Goal: Task Accomplishment & Management: Contribute content

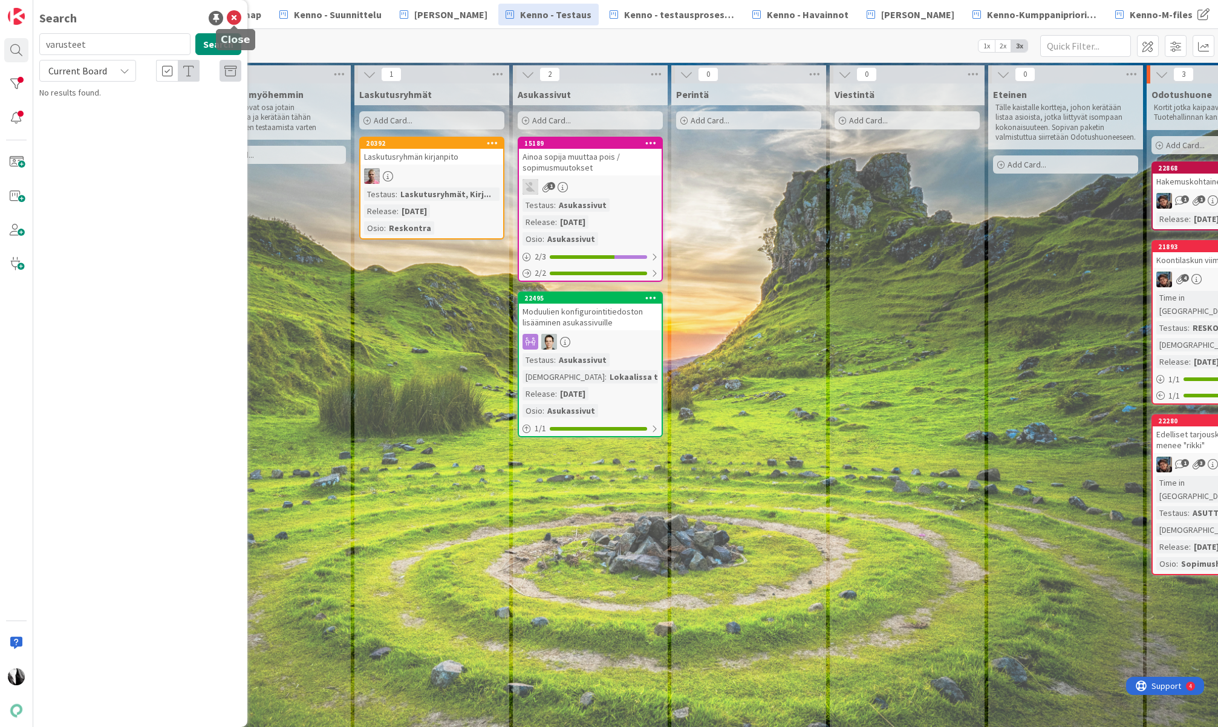
click at [235, 16] on icon at bounding box center [234, 18] width 15 height 15
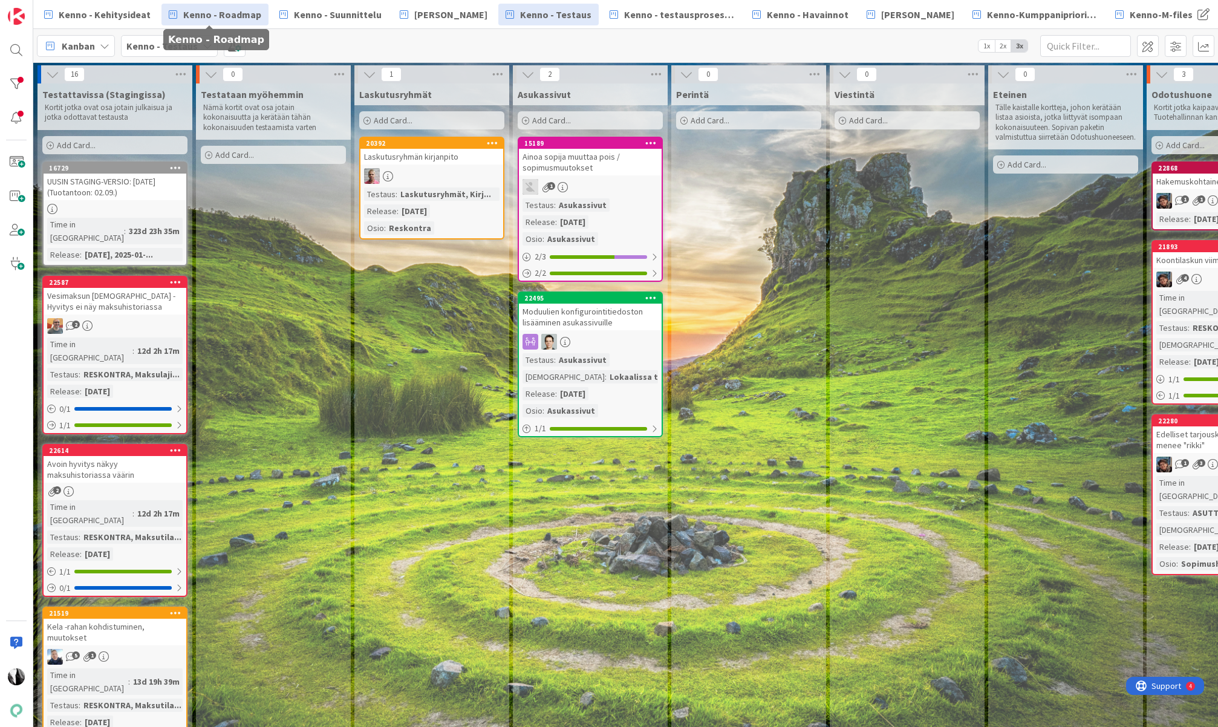
click at [232, 19] on span "Kenno - Roadmap" at bounding box center [222, 14] width 78 height 15
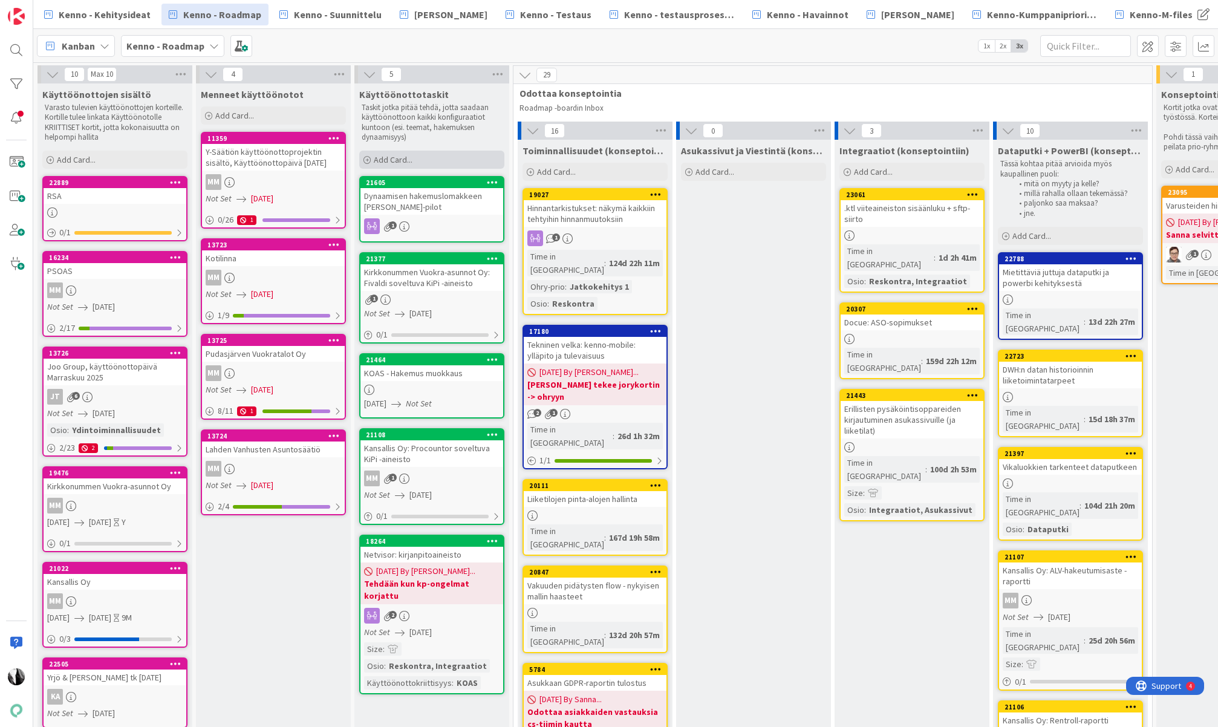
drag, startPoint x: 399, startPoint y: 155, endPoint x: 448, endPoint y: 167, distance: 50.5
click at [399, 155] on span "Add Card..." at bounding box center [393, 159] width 39 height 11
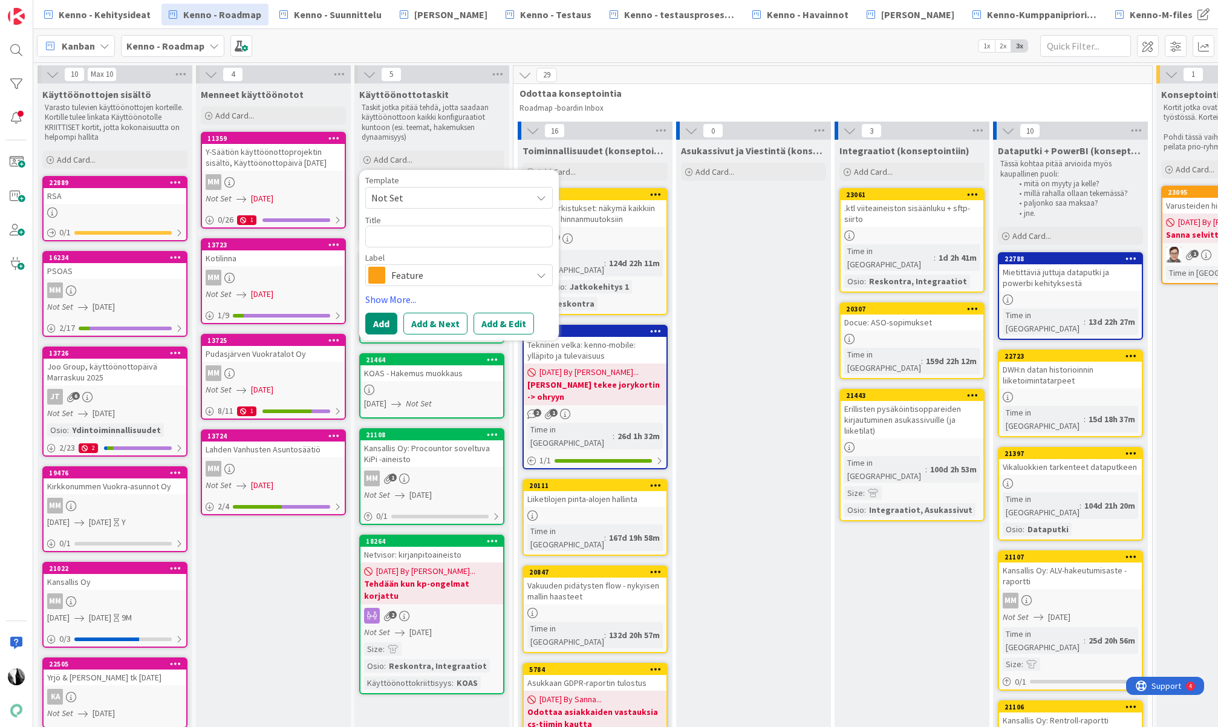
type textarea "x"
type textarea "Dy"
type textarea "x"
type textarea "Dyn"
type textarea "x"
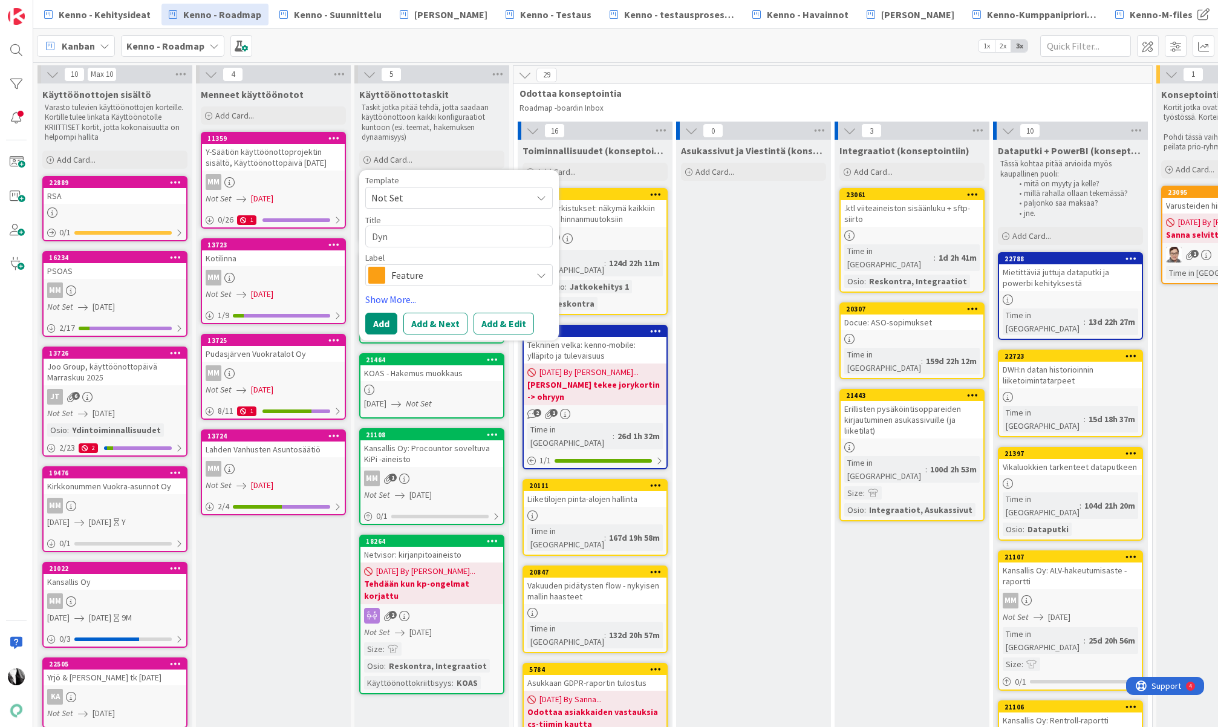
type textarea "Dyna"
type textarea "x"
type textarea "Dynaa"
type textarea "x"
type textarea "Dynaam"
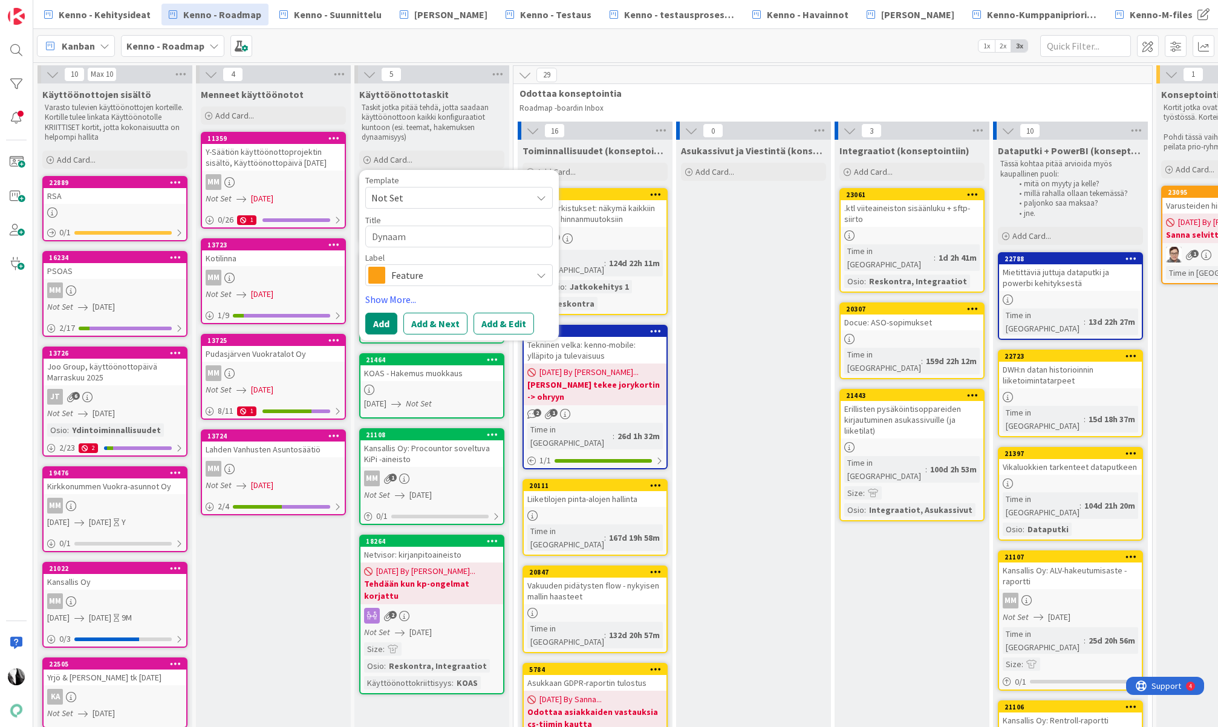
type textarea "x"
type textarea "Dynaami"
type textarea "x"
type textarea "Dynaamin"
type textarea "x"
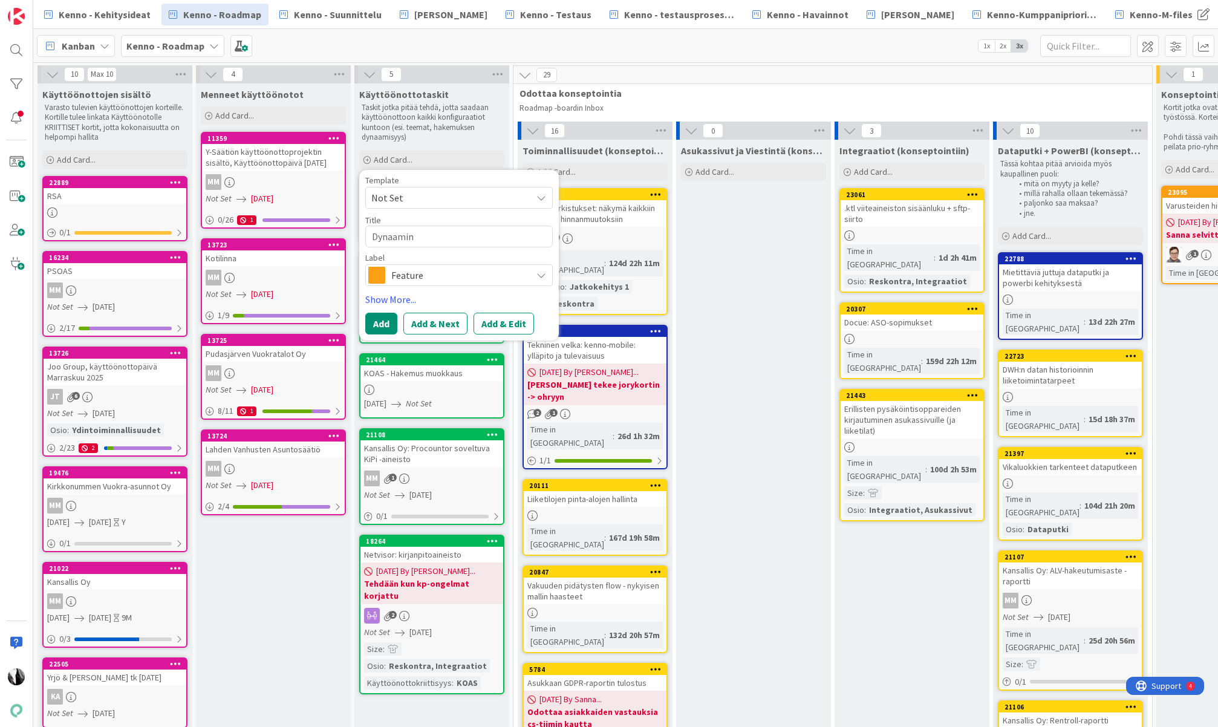
type textarea "Dynaamine"
type textarea "x"
type textarea "Dynaaminen"
type textarea "x"
type textarea "Dynaaminen"
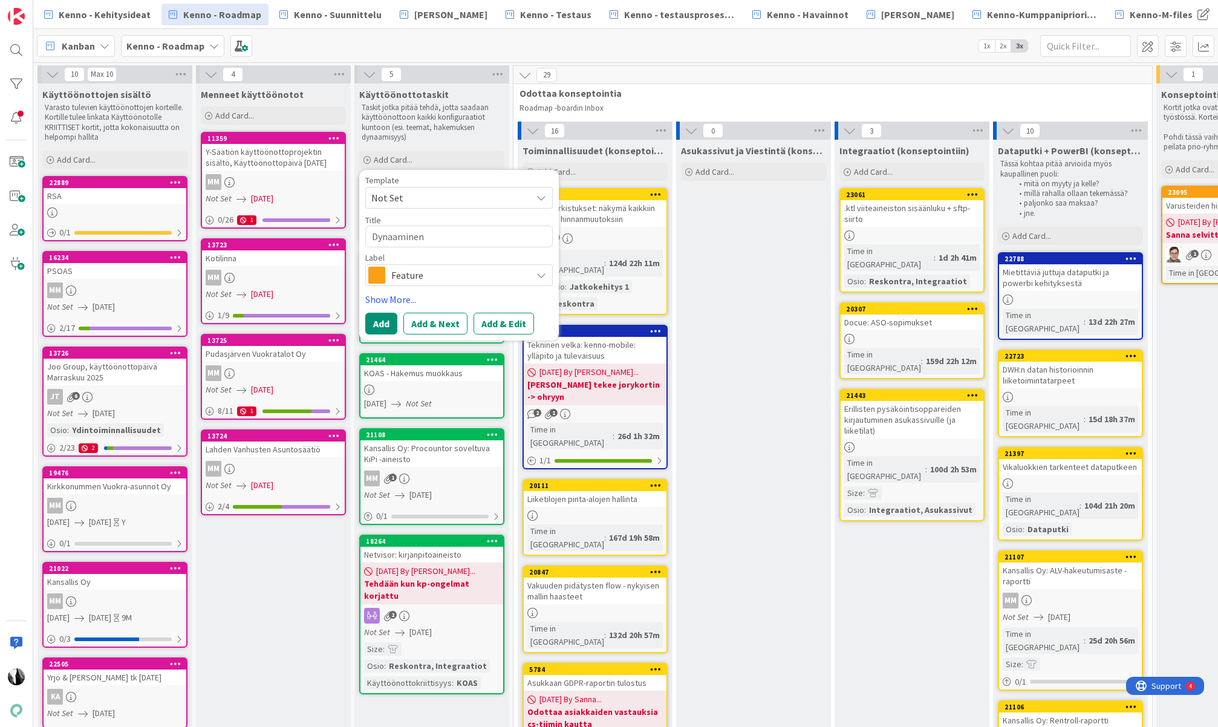
type textarea "x"
type textarea "Dynaaminen h"
type textarea "x"
type textarea "Dynaaminen ha"
type textarea "x"
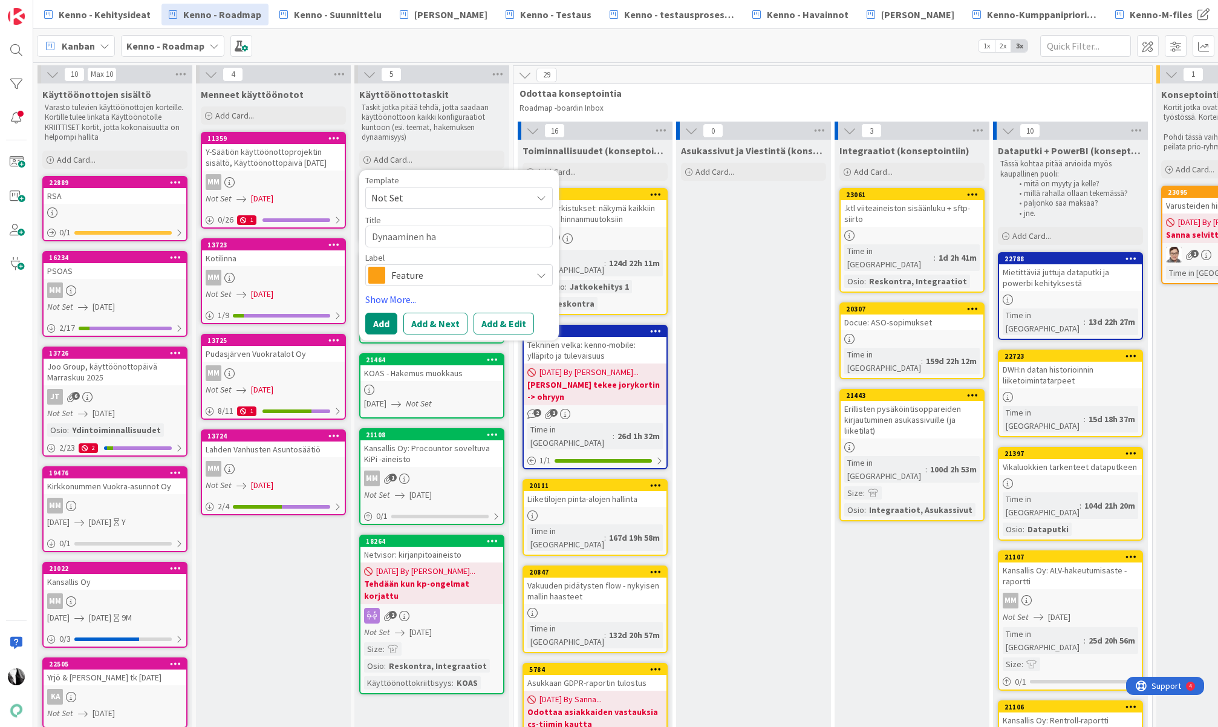
type textarea "Dynaaminen hak"
type textarea "x"
type textarea "Dynaaminen hake"
type textarea "x"
type textarea "Dynaaminen hakem"
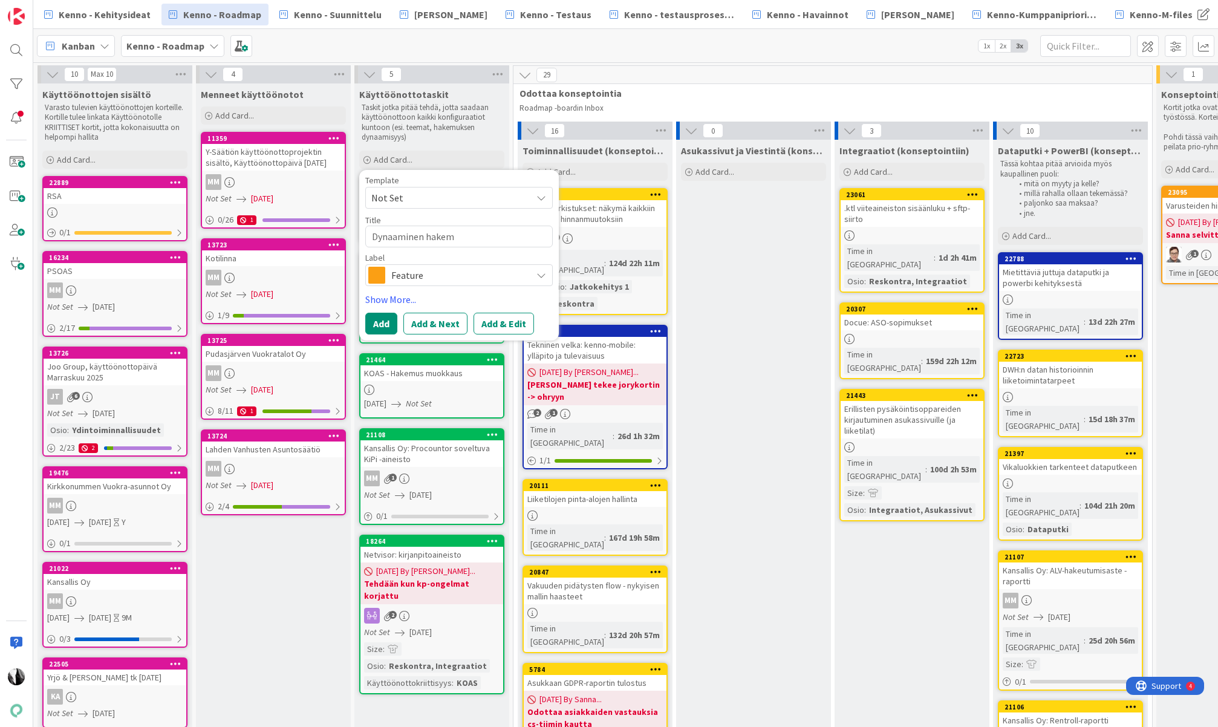
type textarea "x"
type textarea "Dynaaminen hakems"
type textarea "x"
type textarea "Dynaaminen hakemsul"
type textarea "x"
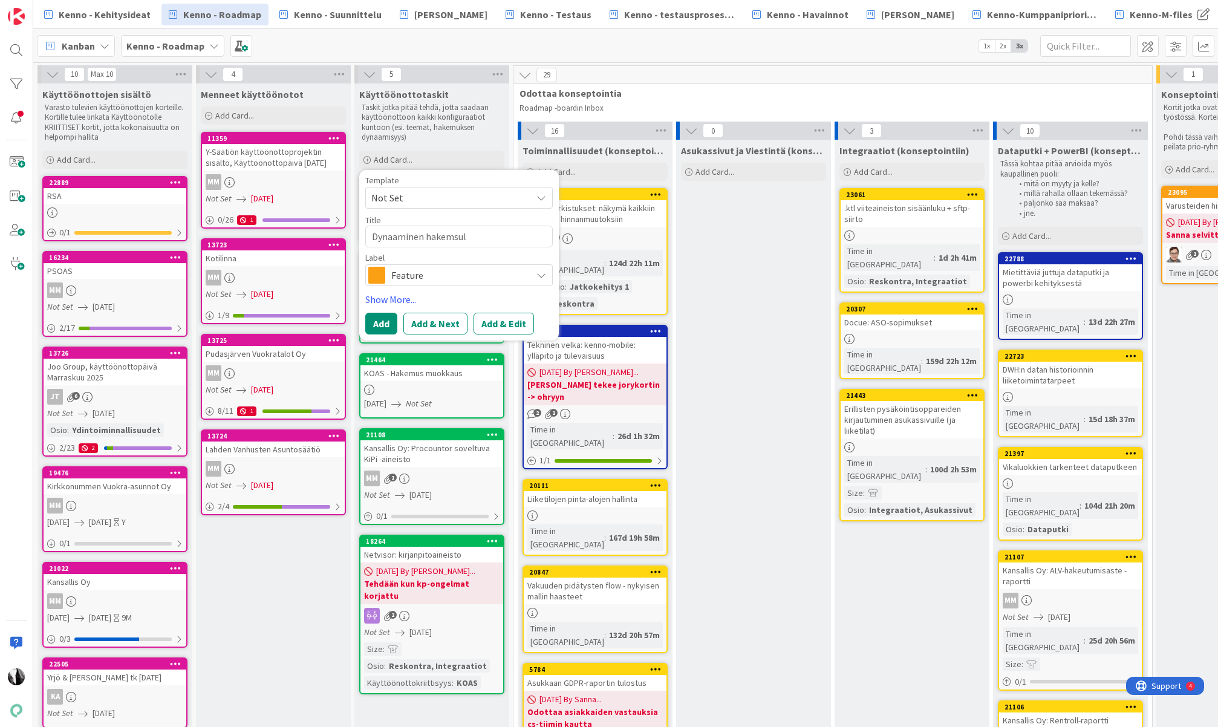
type textarea "Dynaaminen hakemsulo"
type textarea "x"
type textarea "Dynaaminen hakemsulom"
type textarea "x"
type textarea "Dynaaminen hakemsulo"
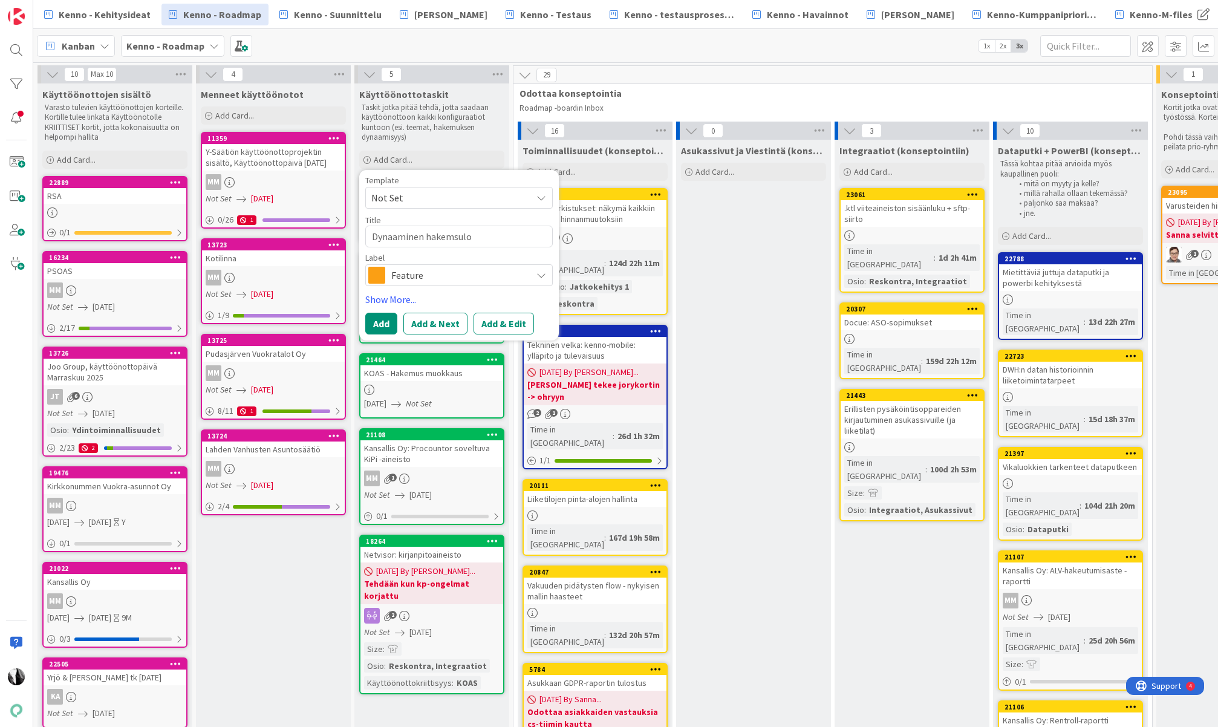
type textarea "x"
type textarea "Dynaaminen hakemsul"
type textarea "x"
type textarea "Dynaaminen hakemsu"
type textarea "x"
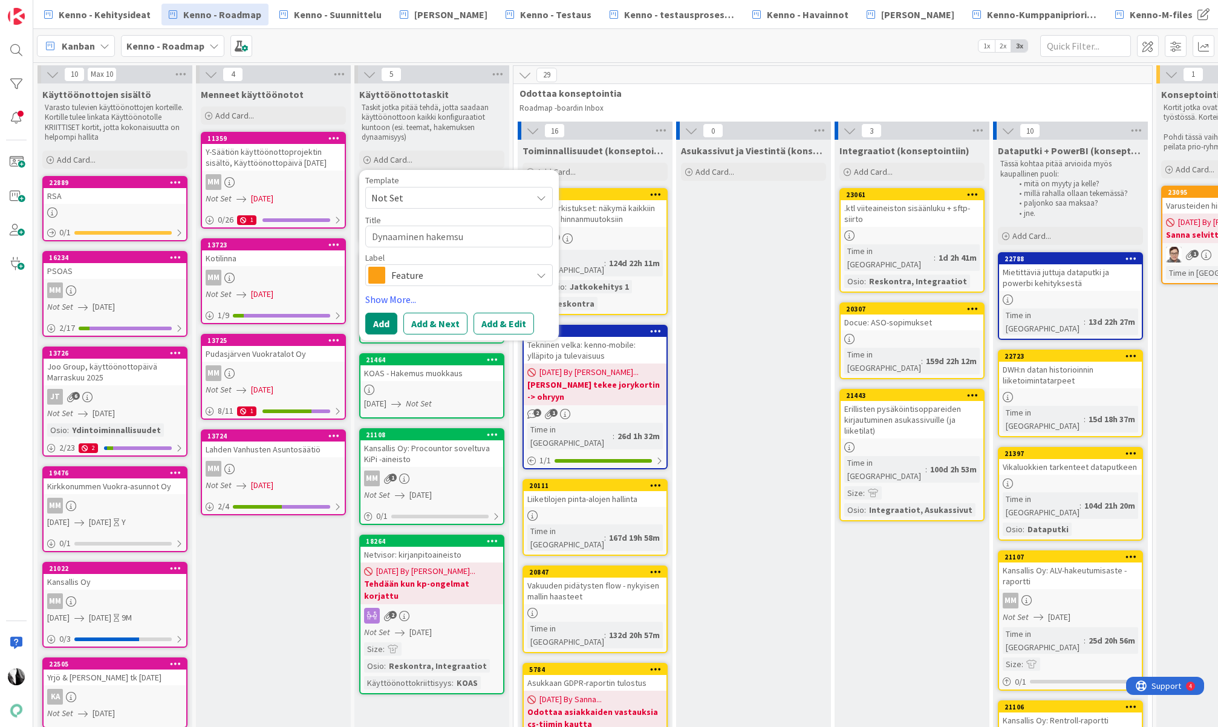
type textarea "Dynaaminen hakems"
type textarea "x"
type textarea "Dynaaminen hakem"
type textarea "x"
type textarea "Dynaaminen hake"
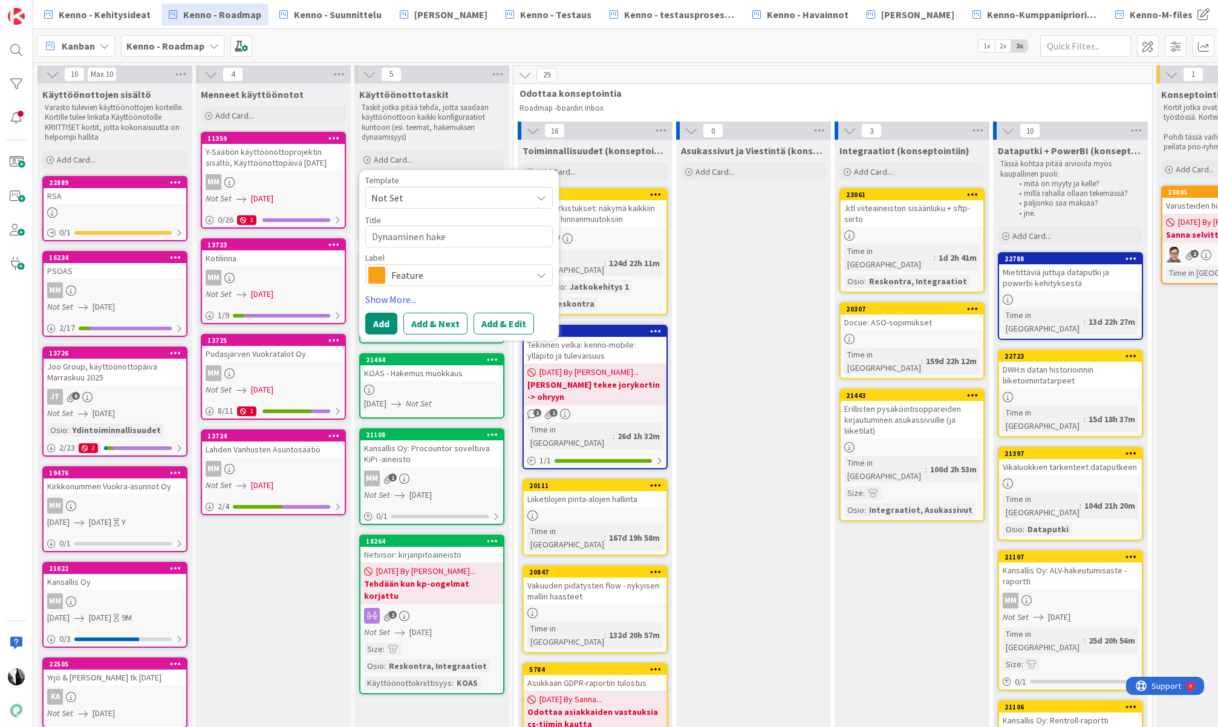
type textarea "x"
type textarea "Dynaaminen hakeö"
type textarea "x"
type textarea "Dynaaminen hake"
type textarea "x"
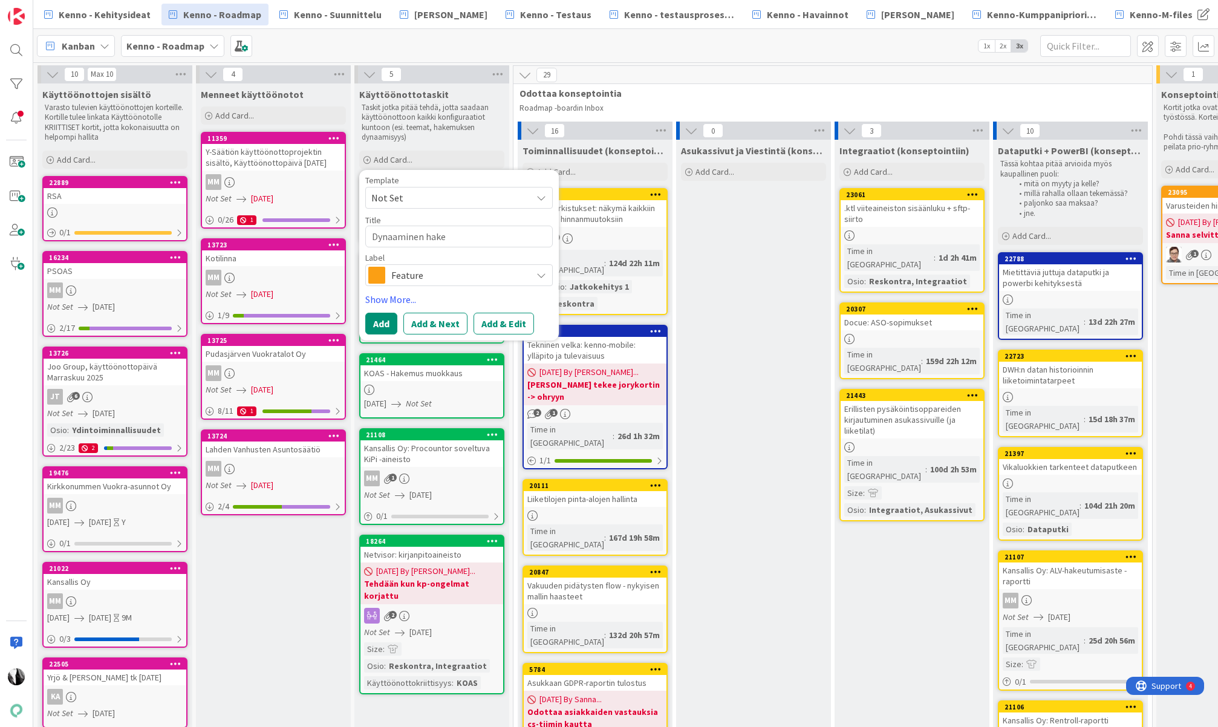
type textarea "Dynaaminen hakem"
type textarea "x"
type textarea "Dynaaminen hakemu"
type textarea "x"
type textarea "Dynaaminen hakemusl"
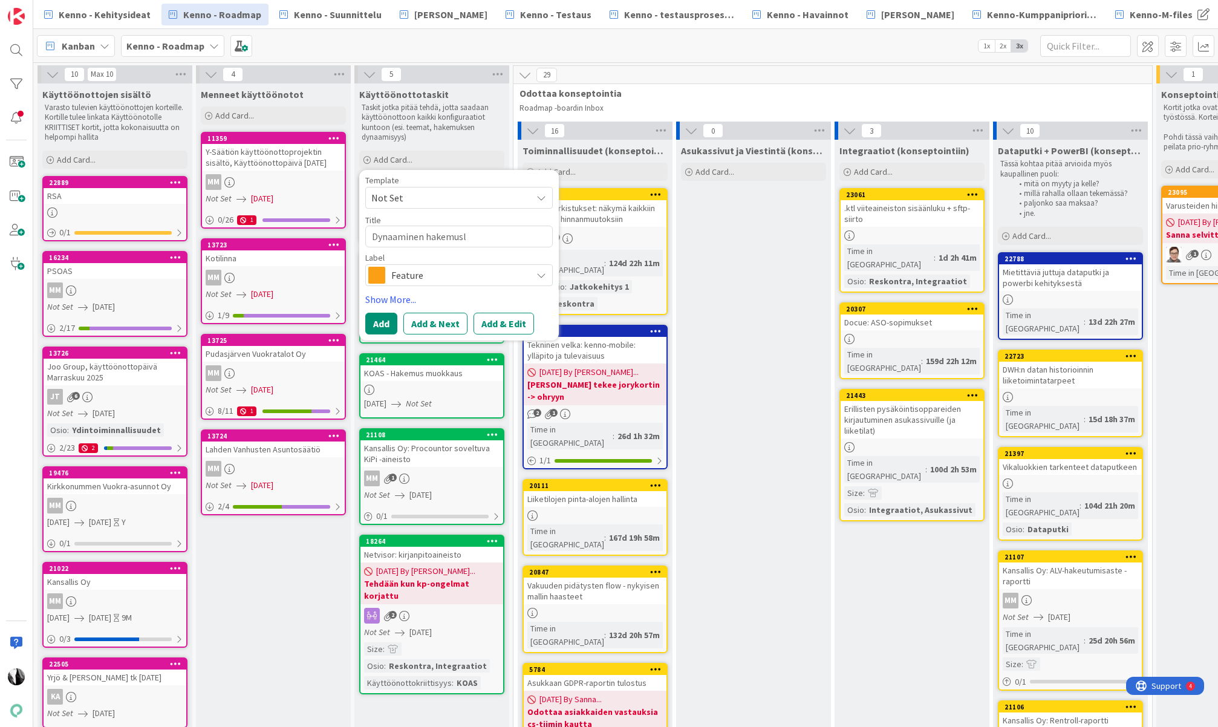
type textarea "x"
type textarea "Dynaaminen hakemuslo"
type textarea "x"
type textarea "Dynaaminen hakemuslom"
type textarea "x"
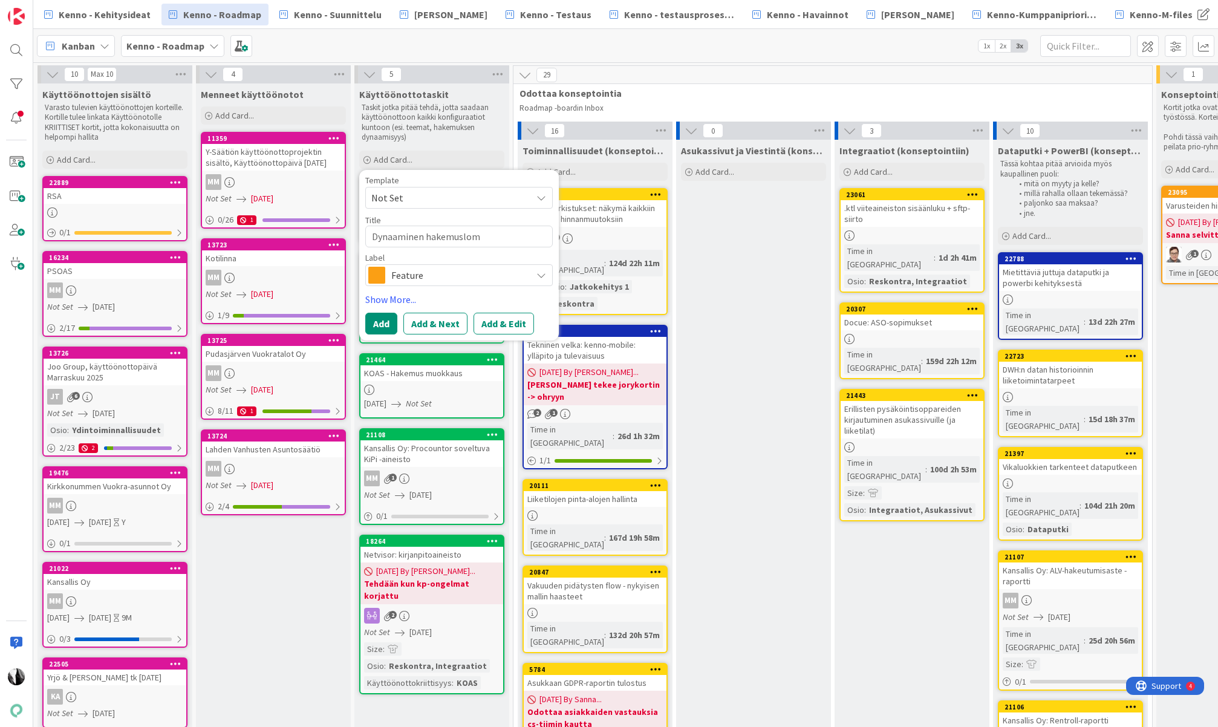
type textarea "Dynaaminen hakemusloma"
type textarea "x"
type textarea "Dynaaminen hakemuslomak"
type textarea "x"
type textarea "Dynaaminen hakemuslomake"
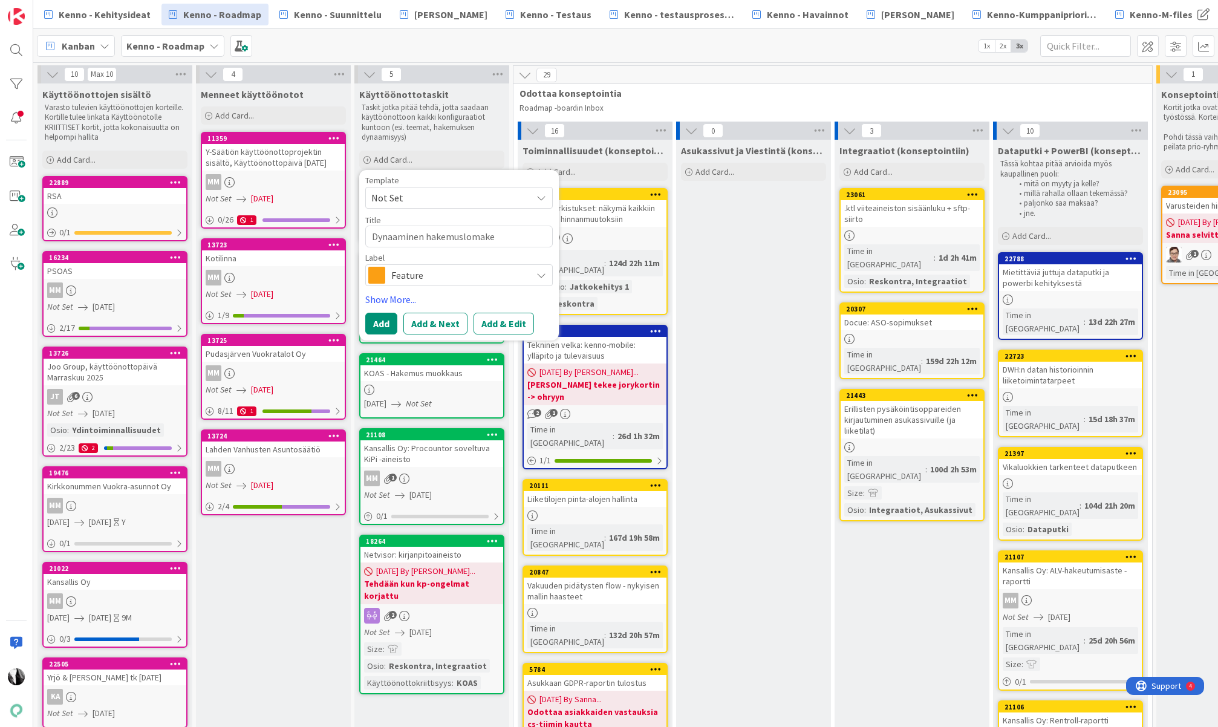
type textarea "x"
type textarea "Dynaaminen hakemuslomake"
type textarea "x"
type textarea "Dynaaminen hakemuslomake L"
type textarea "x"
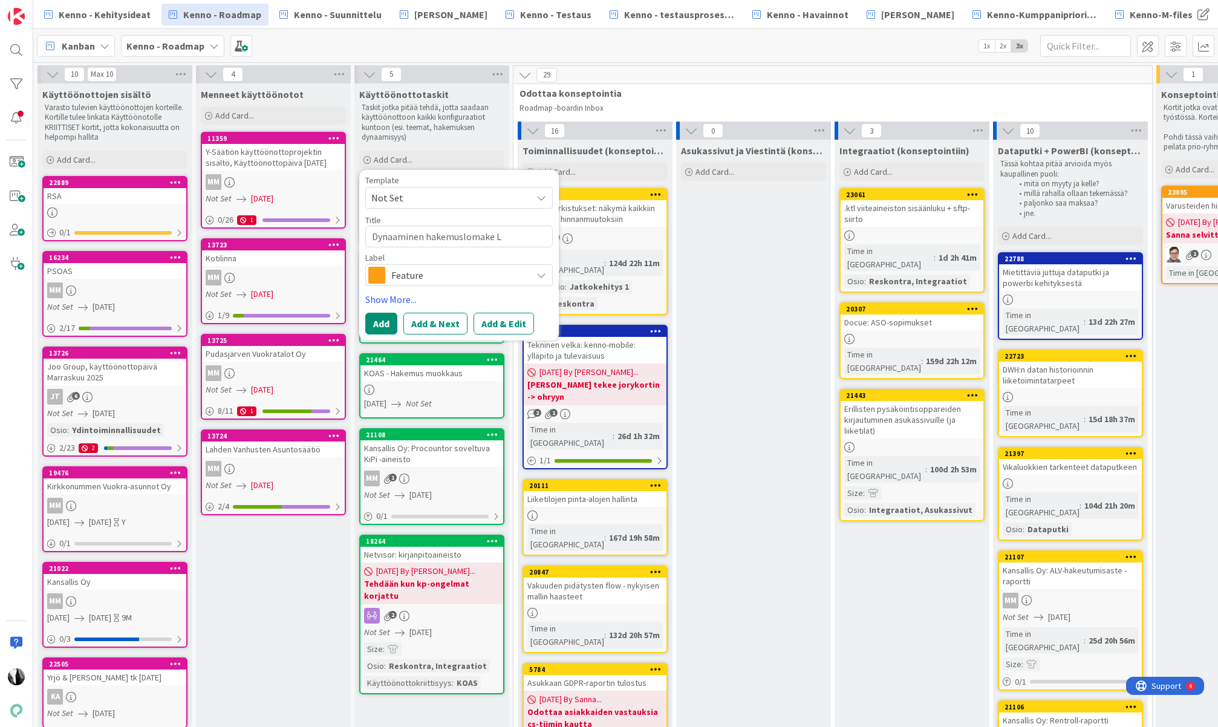
type textarea "Dynaaminen hakemuslomake La"
type textarea "x"
type textarea "Dynaaminen hakemuslomake Lah"
type textarea "x"
type textarea "Dynaaminen hakemuslomake Lahd"
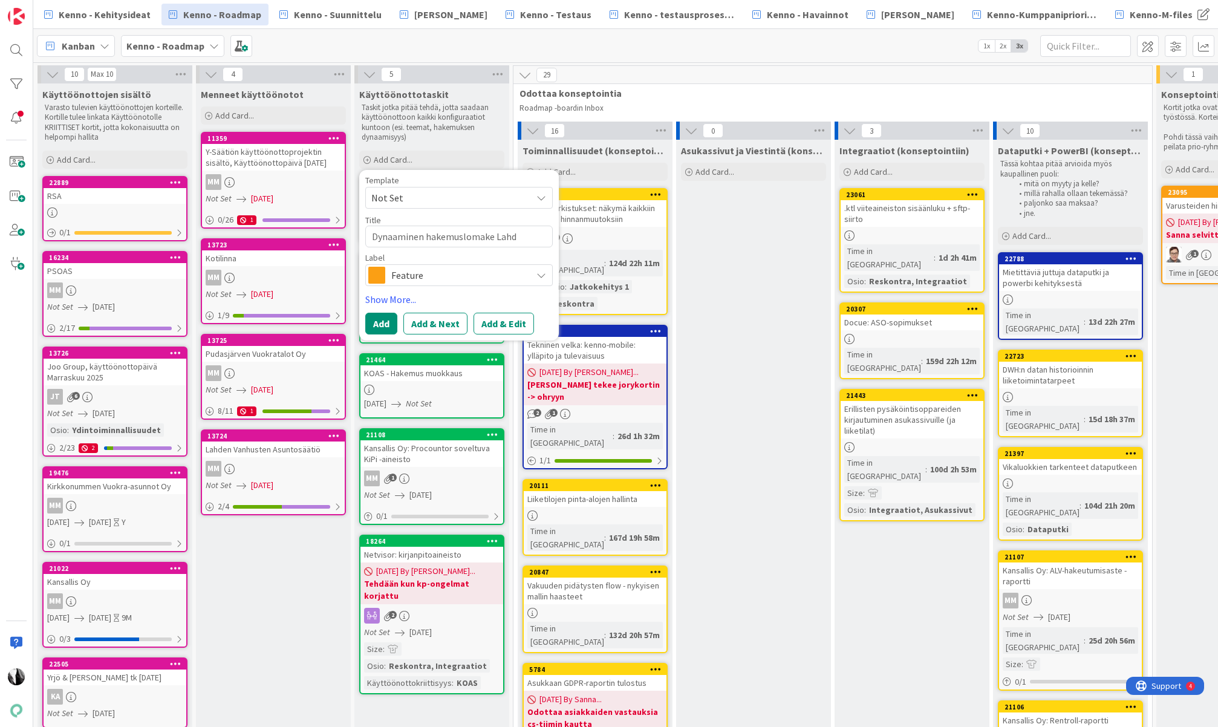
type textarea "x"
type textarea "Dynaaminen hakemuslomake [PERSON_NAME]"
type textarea "x"
type textarea "Dynaaminen hakemuslomake Lahden"
type textarea "x"
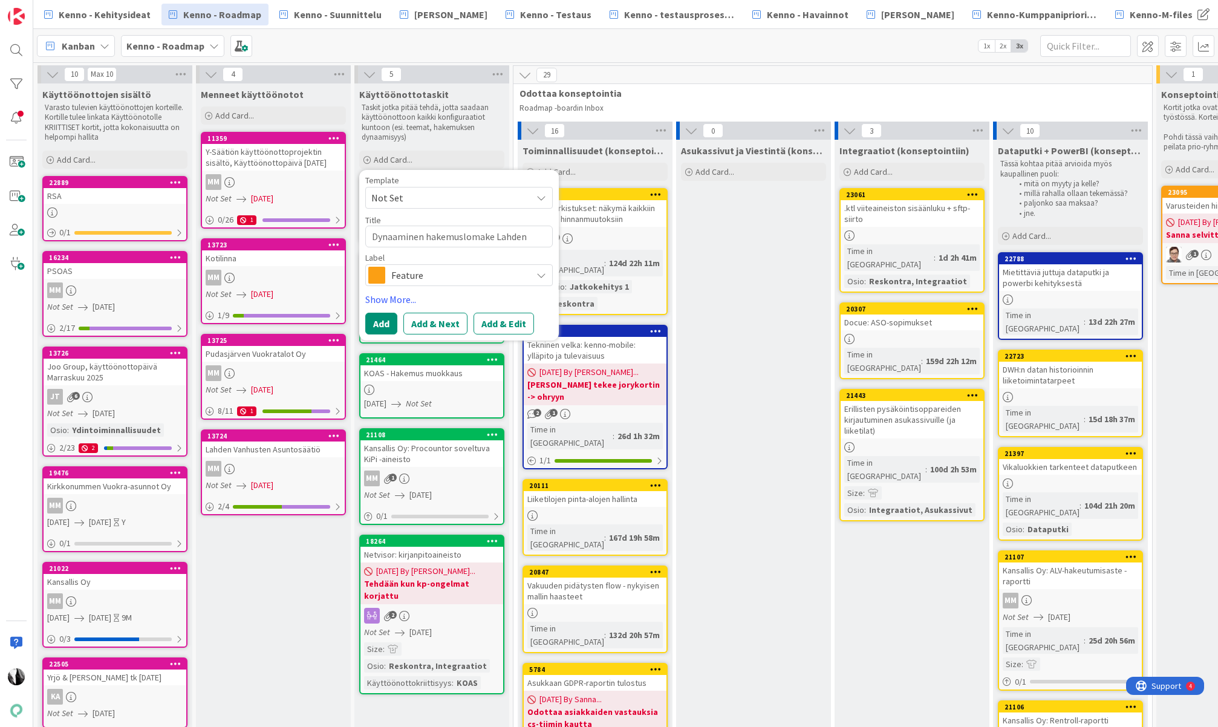
type textarea "Dynaaminen hakemuslomake Lahden T"
type textarea "x"
type textarea "Dynaaminen hakemuslomake Lahden Ta"
type textarea "x"
type textarea "Dynaaminen hakemuslomake Lahden Tal"
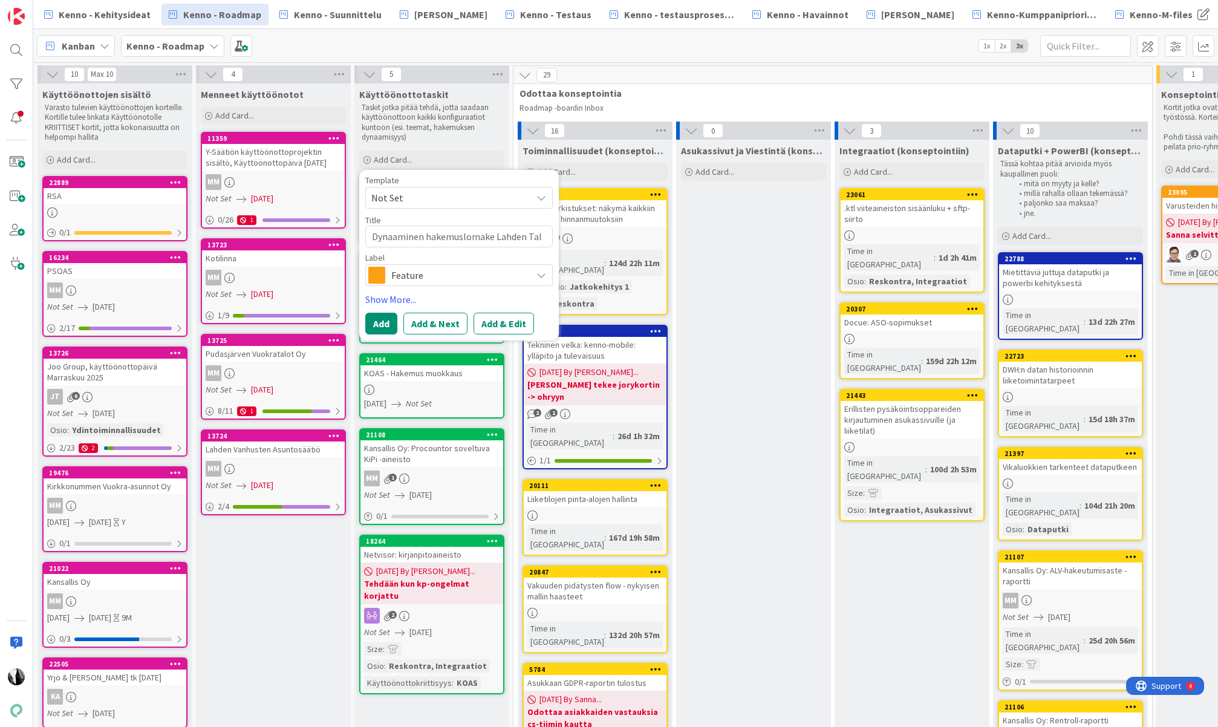
type textarea "x"
type textarea "Dynaaminen hakemuslomake Lahden Talo"
type textarea "x"
type textarea "Dynaaminen hakemuslomake Lahden Taloi"
type textarea "x"
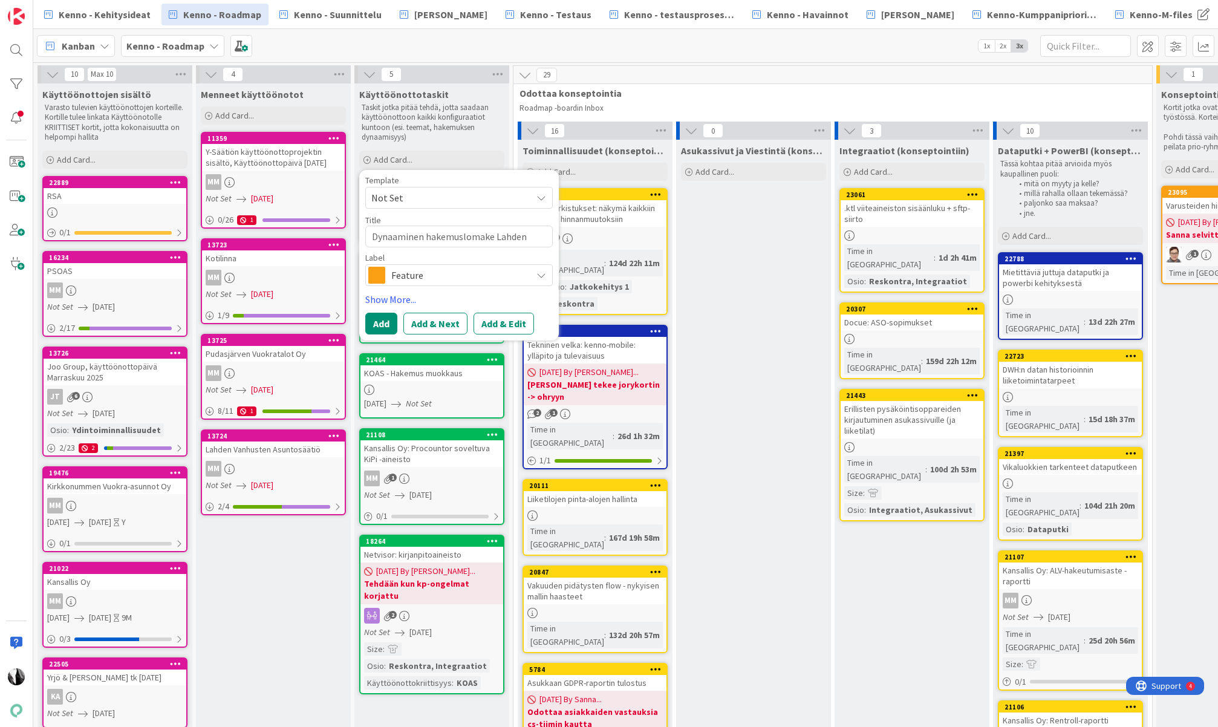
type textarea "Dynaaminen hakemuslomake Lahden Taloil"
type textarea "x"
type textarea "Dynaaminen hakemuslomake Lahden Taloill"
type textarea "x"
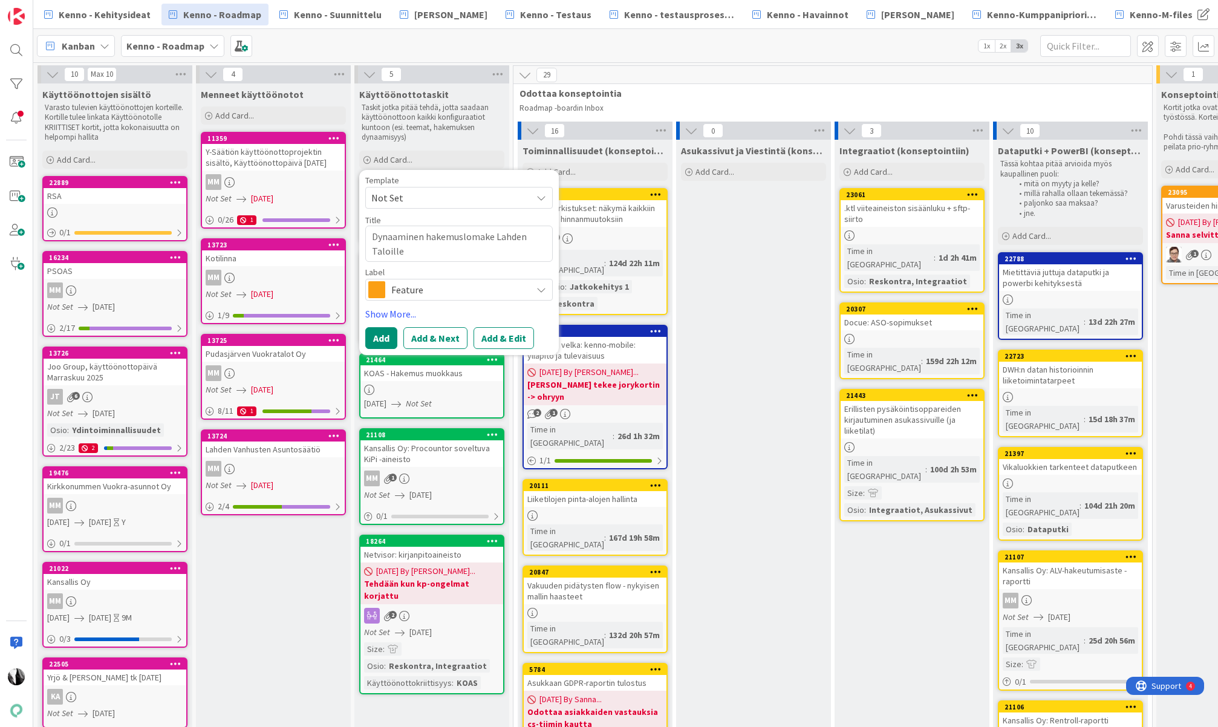
type textarea "Dynaaminen hakemuslomake Lahden Taloille"
click at [538, 288] on icon at bounding box center [542, 290] width 10 height 10
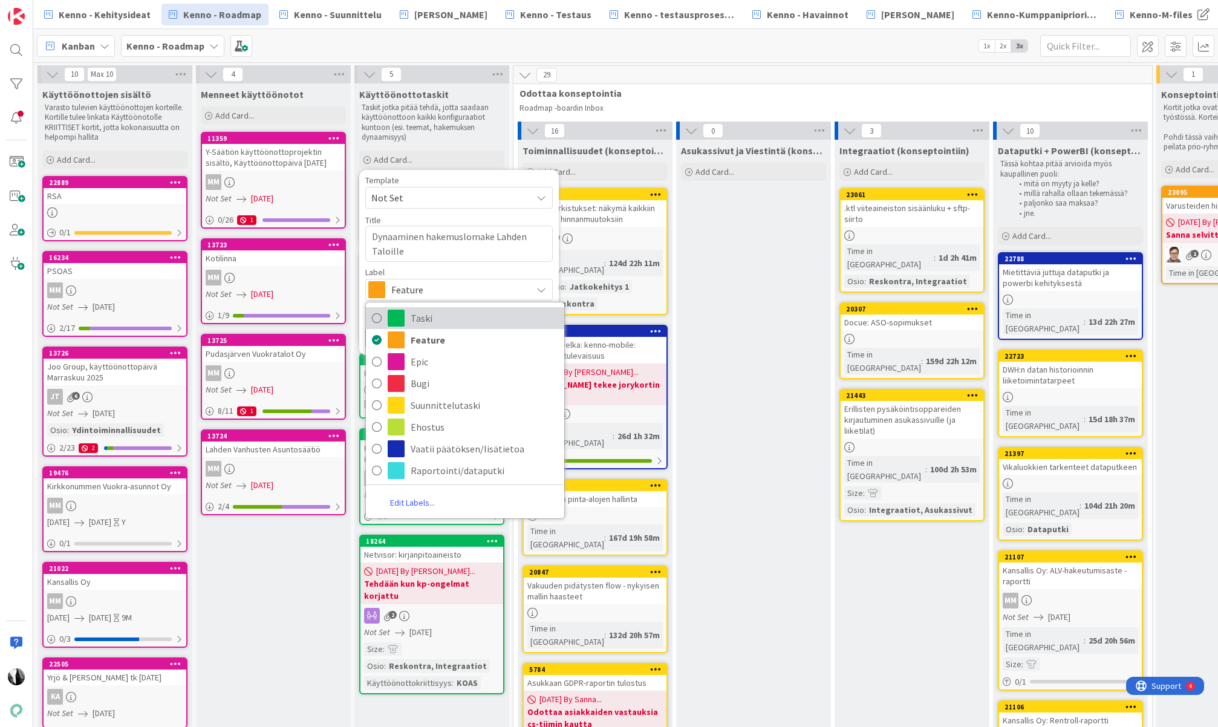
click at [469, 320] on span "Taski" at bounding box center [485, 318] width 148 height 18
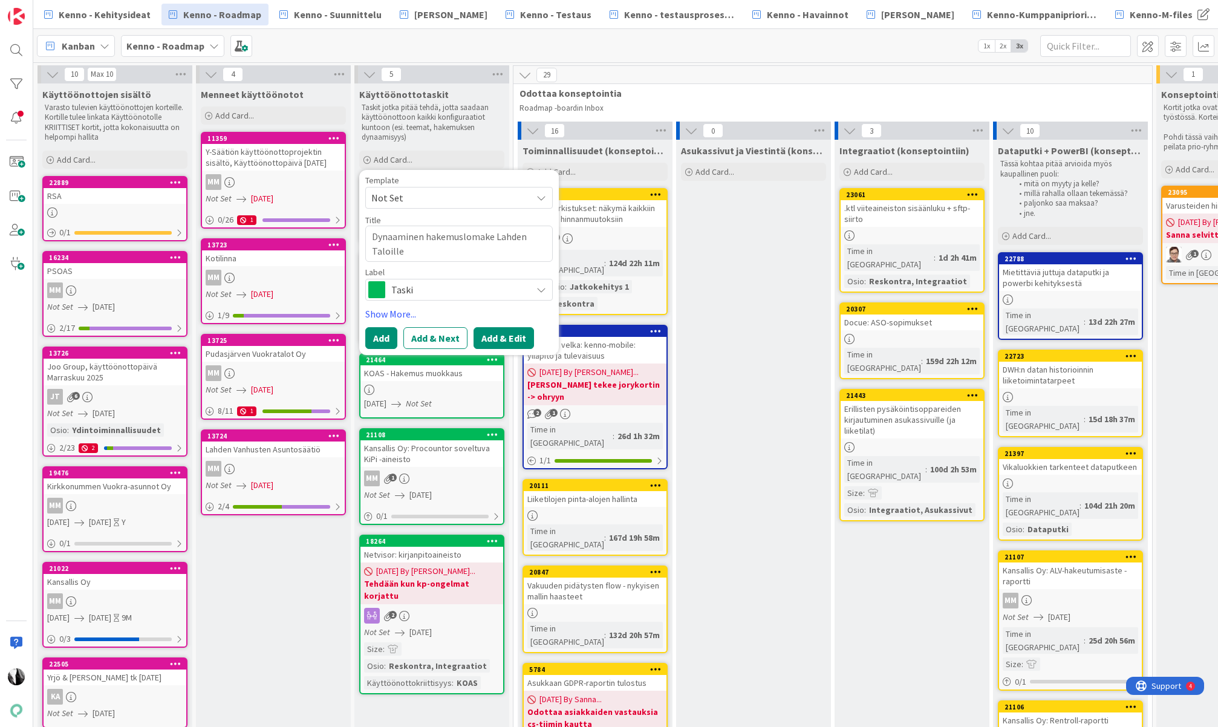
click at [508, 337] on button "Add & Edit" at bounding box center [504, 338] width 60 height 22
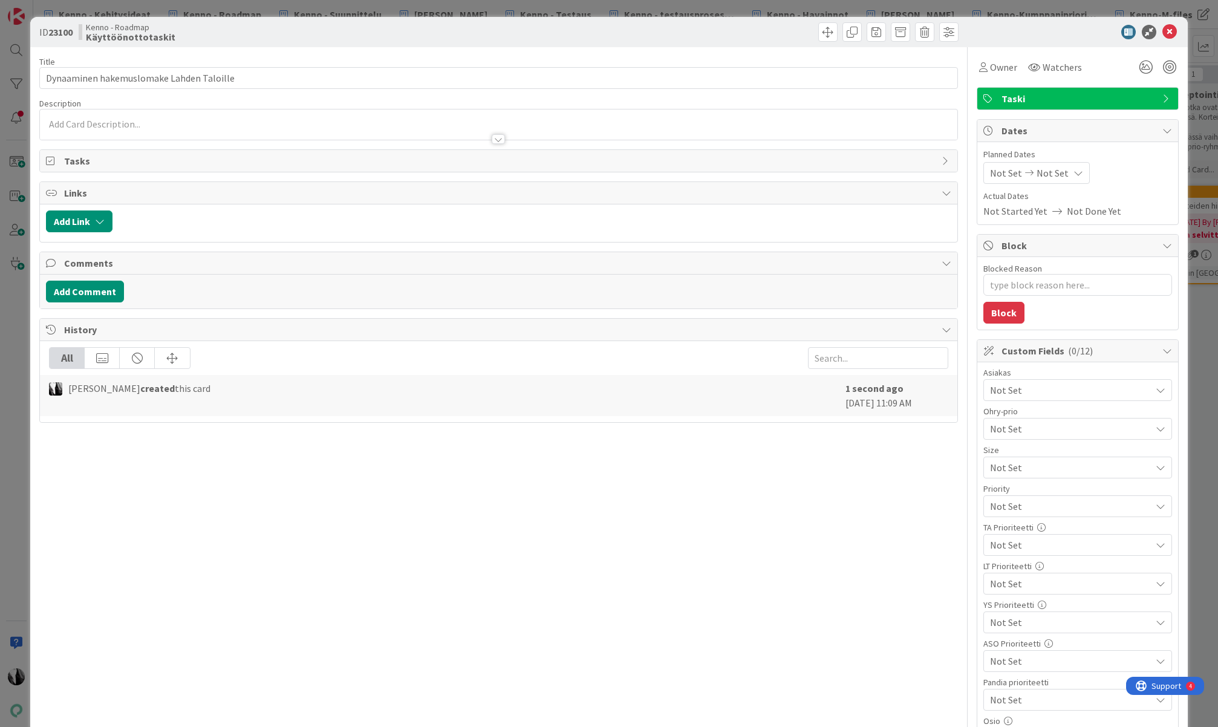
click at [436, 200] on div "Links" at bounding box center [498, 193] width 917 height 22
type textarea "x"
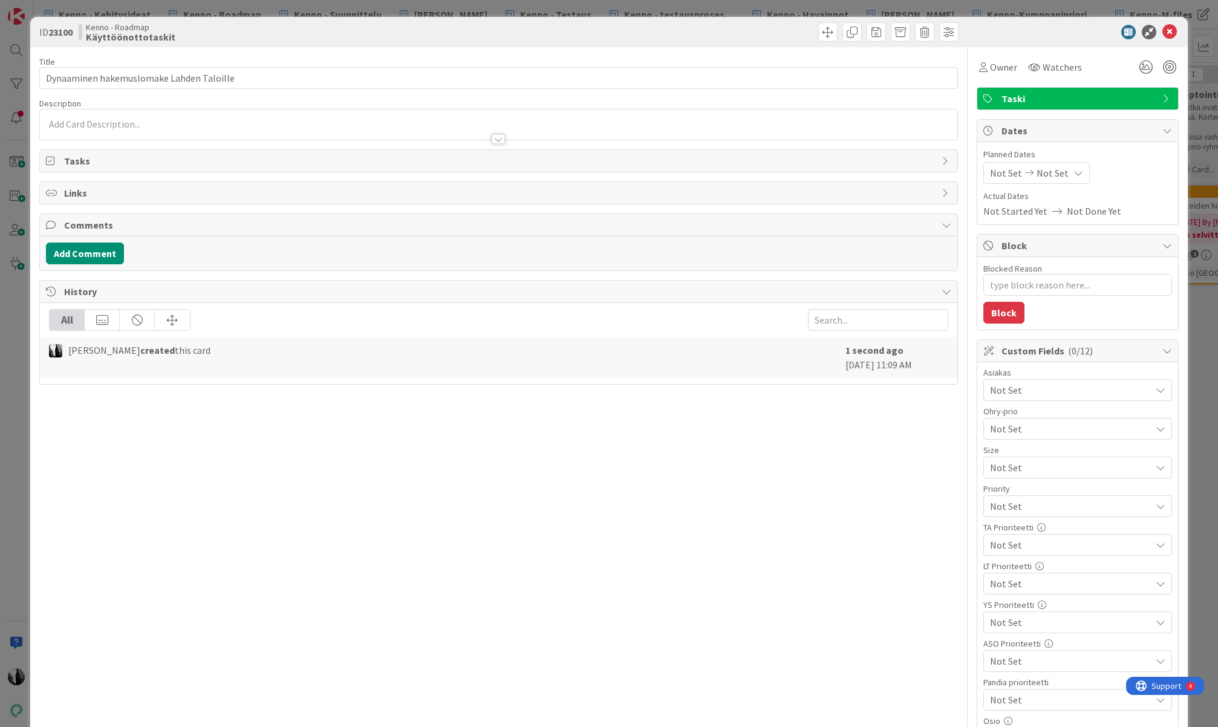
click at [325, 129] on div at bounding box center [498, 133] width 917 height 13
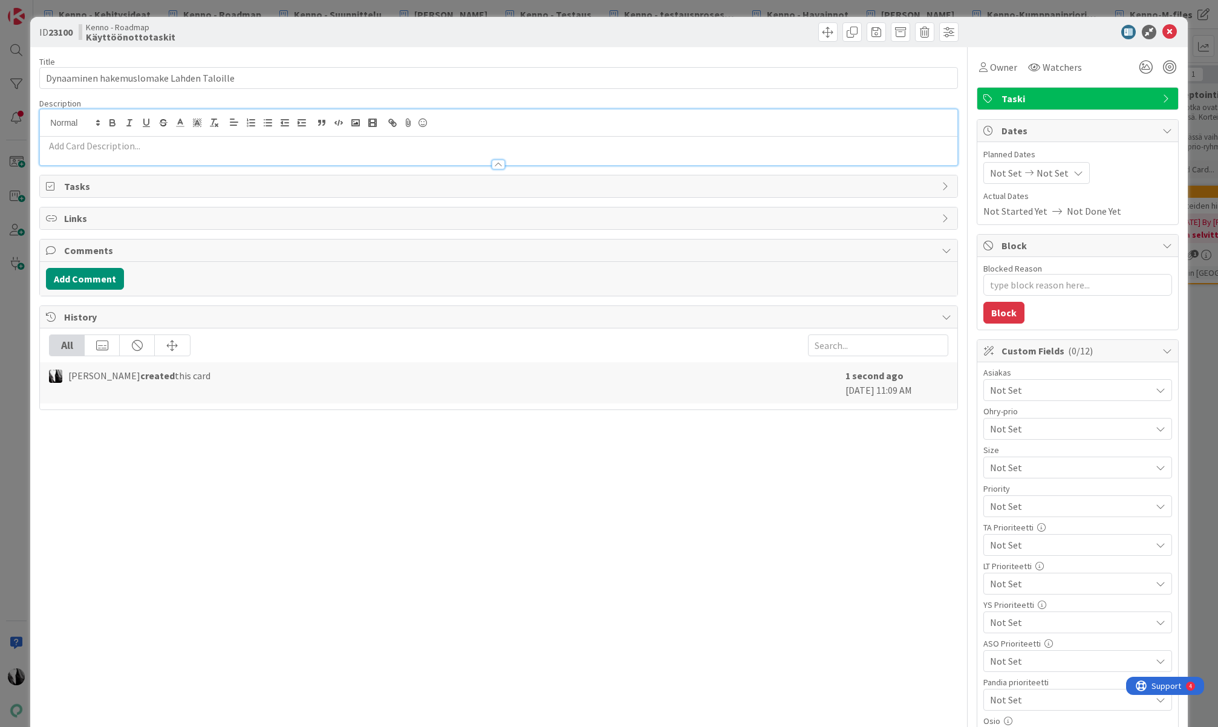
click at [246, 146] on p at bounding box center [498, 146] width 905 height 14
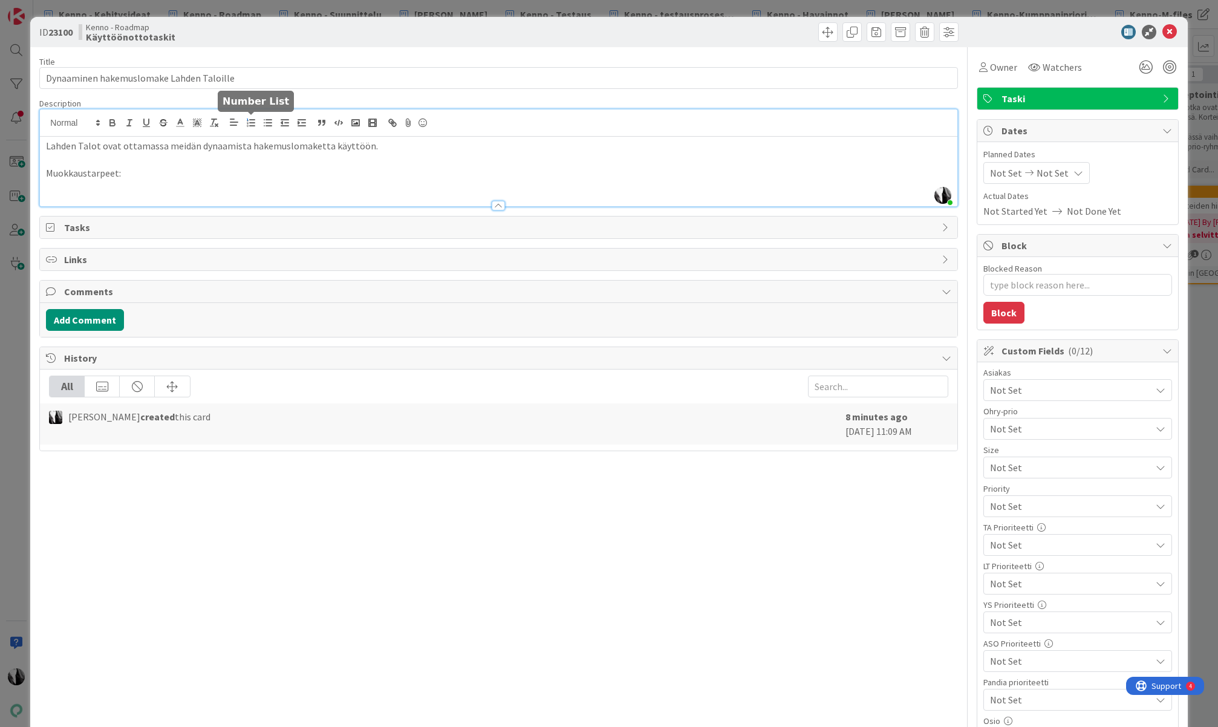
click at [257, 120] on button "button" at bounding box center [251, 123] width 17 height 15
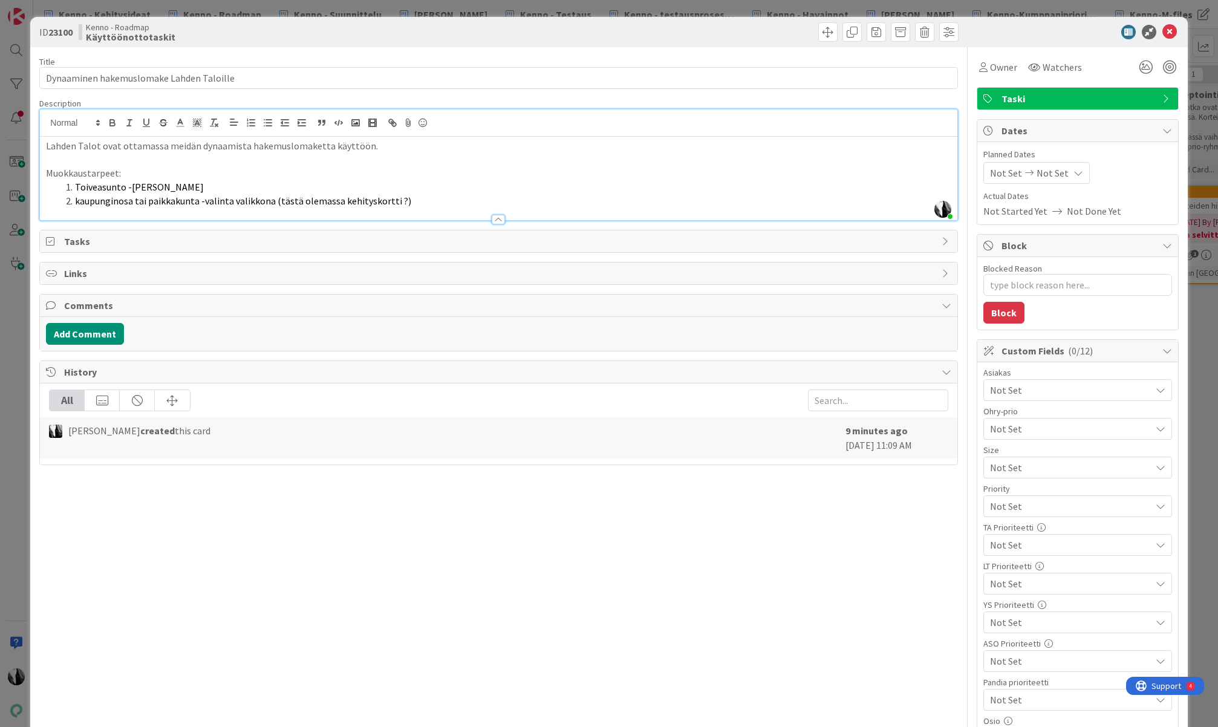
click at [79, 201] on span "kaupunginosa tai paikkakunta -valinta valikkona (tästä olemassa kehityskortti ?)" at bounding box center [243, 201] width 336 height 12
click at [396, 201] on span "Kaupunginosa tai paikkakunta -valinta valikkona (tästä olemassa kehityskortti ?)" at bounding box center [244, 201] width 338 height 12
click at [394, 201] on span "Kaupunginosa tai paikkakunta -valinta valikkona (tästä olemassa kehityskortti ?)" at bounding box center [244, 201] width 338 height 12
click at [520, 204] on li "Kaupunginosa tai paikkakunta -valinta valikkona (tästä olemassa kehityskortti ?…" at bounding box center [505, 201] width 890 height 14
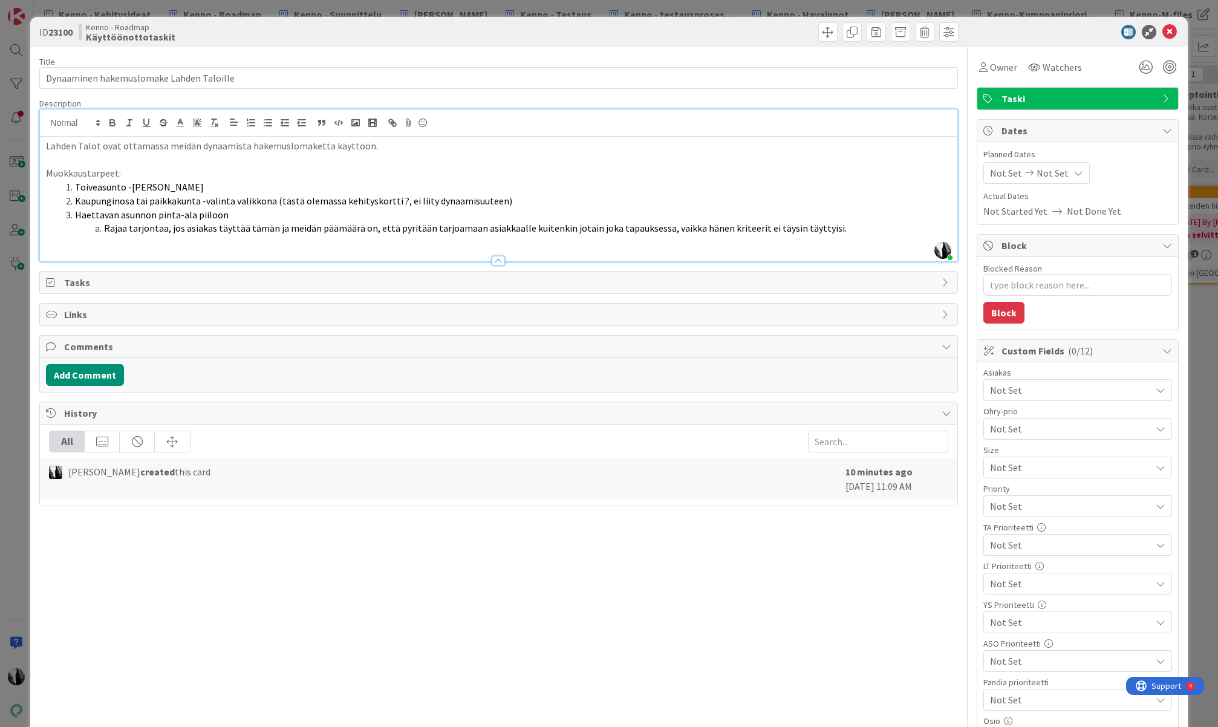
click at [843, 227] on li "Rajaa tarjontaa, jos asiakas täyttää tämän ja meidän päämäärä on, että pyritään…" at bounding box center [505, 228] width 890 height 14
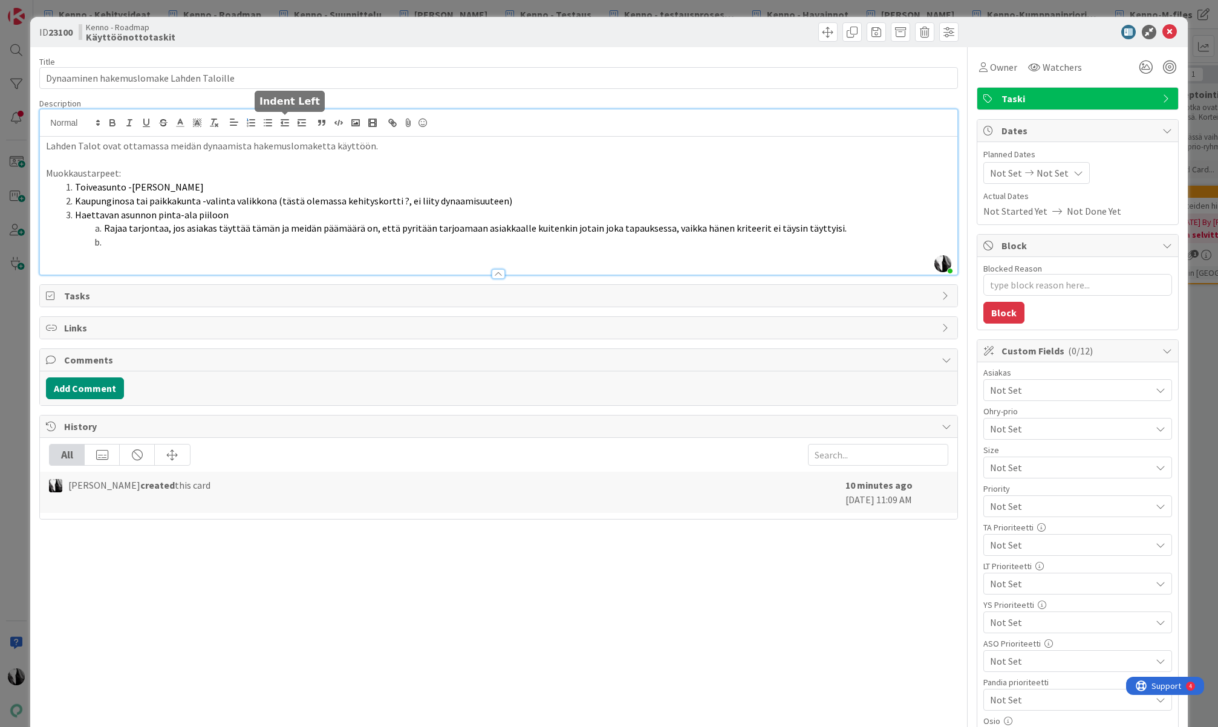
click at [285, 125] on icon "button" at bounding box center [284, 122] width 11 height 11
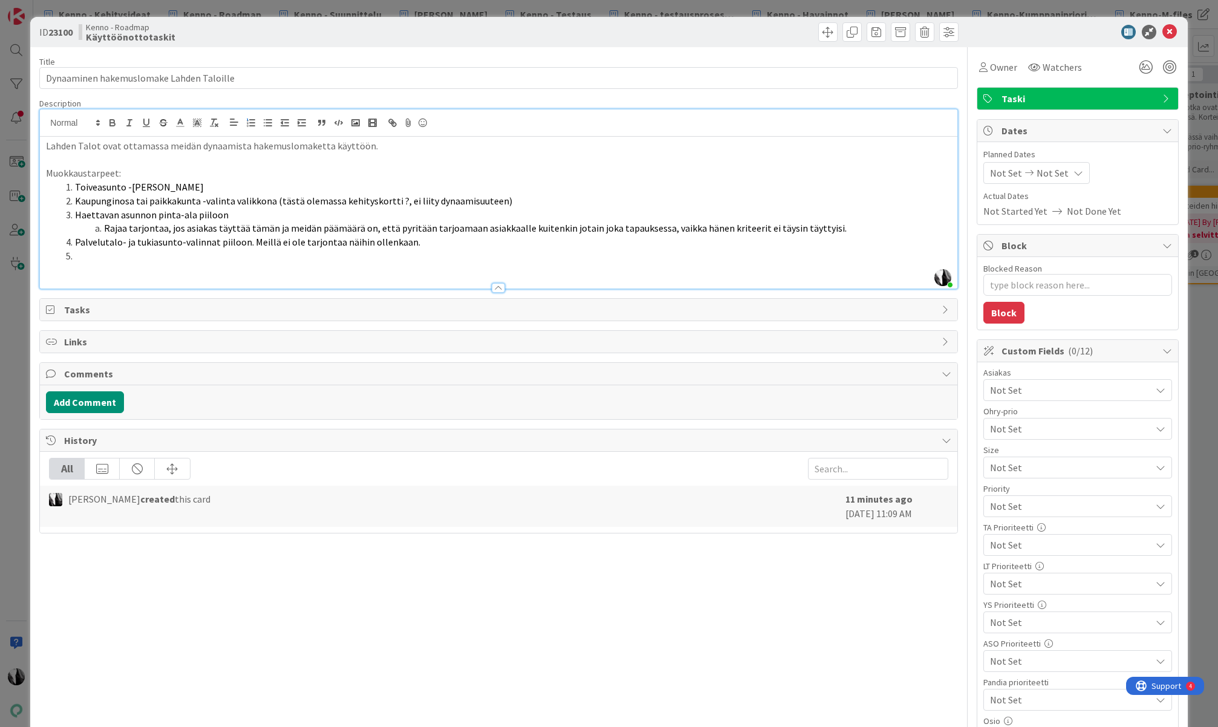
click at [250, 241] on span "Palvelutalo- ja tukiasunto-valinnat piiloon. Meillä ei ole tarjontaa näihin oll…" at bounding box center [247, 242] width 345 height 12
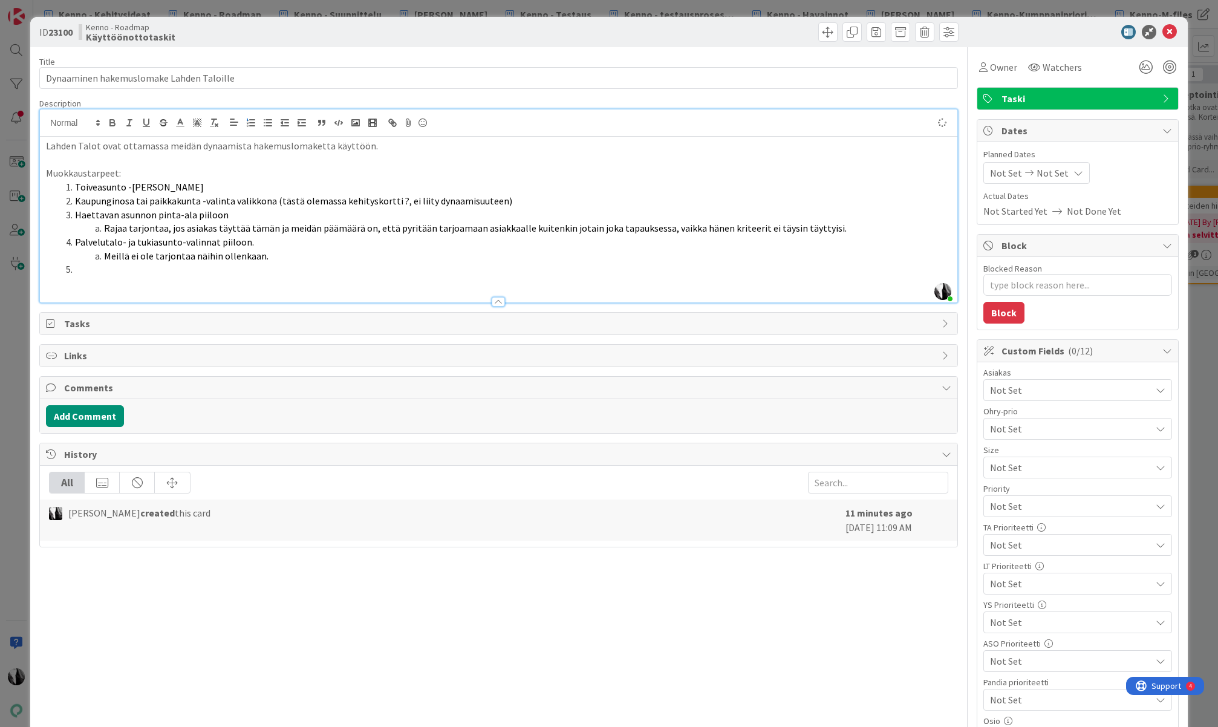
click at [120, 256] on span "Meillä ei ole tarjontaa näihin ollenkaan." at bounding box center [186, 256] width 165 height 12
click at [119, 256] on span "Meillä ei ole tarjontaa näihin ollenkaan." at bounding box center [186, 256] width 165 height 12
click at [124, 263] on li at bounding box center [505, 270] width 890 height 14
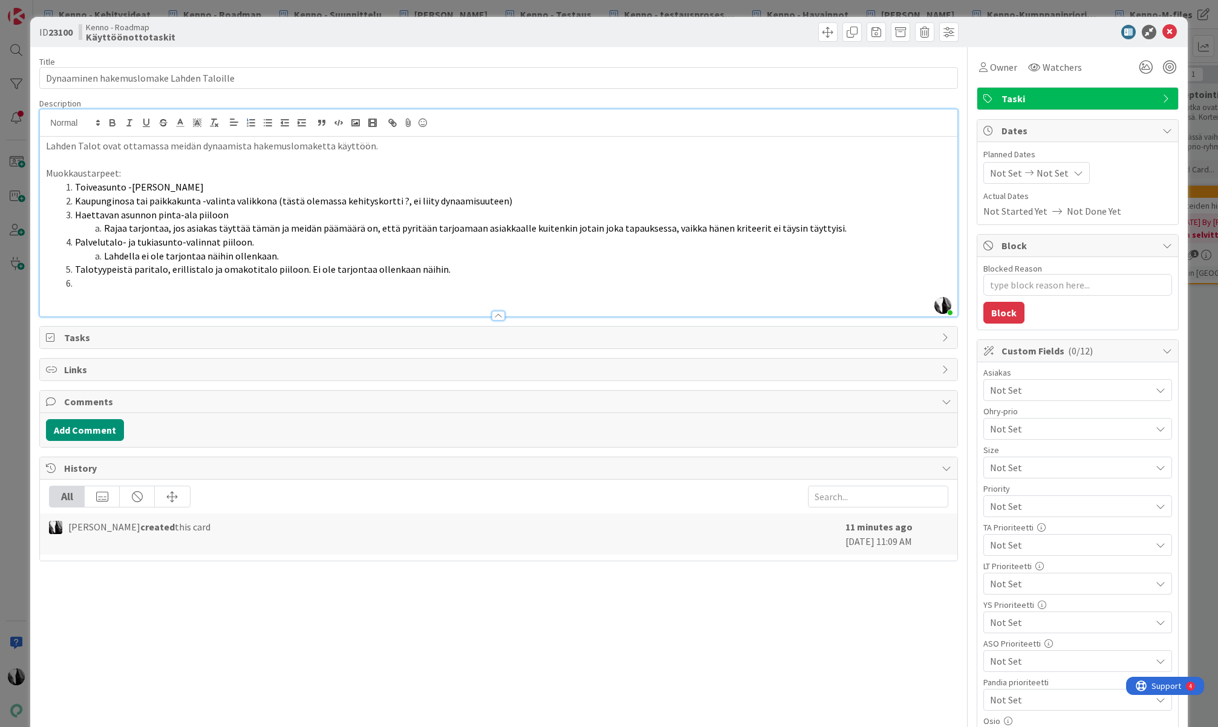
click at [301, 267] on span "Talotyypeistä paritalo, erillistalo ja omakotitalo piiloon. Ei ole tarjontaa ol…" at bounding box center [263, 269] width 376 height 12
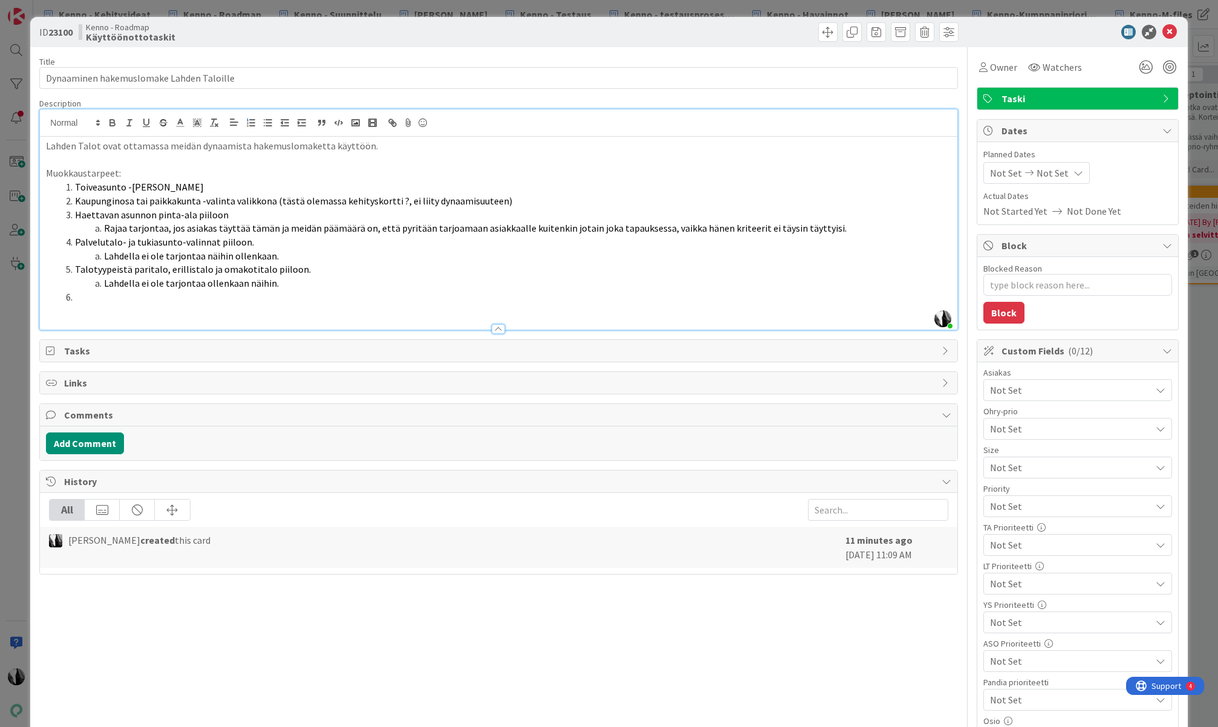
click at [120, 299] on li at bounding box center [505, 297] width 890 height 14
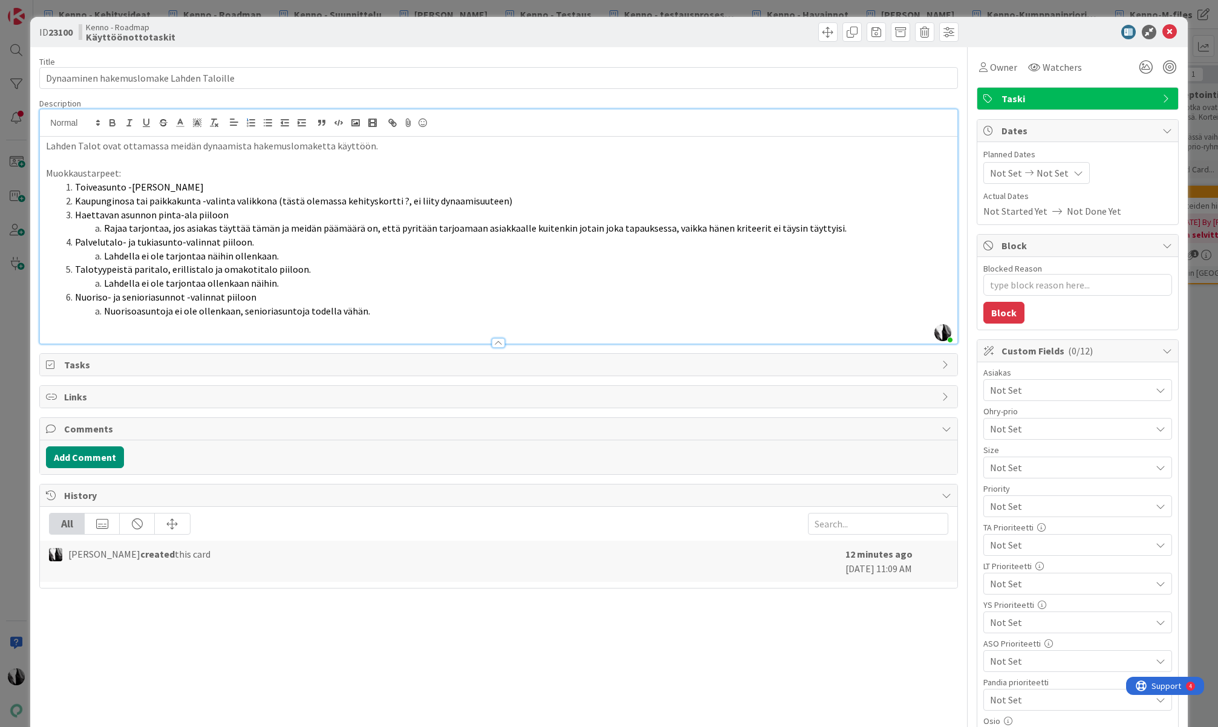
click at [334, 182] on li "Toiveasunto -[PERSON_NAME]" at bounding box center [505, 187] width 890 height 14
drag, startPoint x: 45, startPoint y: 172, endPoint x: 129, endPoint y: 175, distance: 84.7
click at [129, 175] on div "Lahden Talot ovat ottamassa meidän dynaamista hakemuslomaketta käyttöön. Muokka…" at bounding box center [498, 240] width 917 height 207
click at [152, 178] on p "Muokkaustarpeet:" at bounding box center [498, 173] width 905 height 14
drag, startPoint x: 77, startPoint y: 187, endPoint x: 375, endPoint y: 310, distance: 322.5
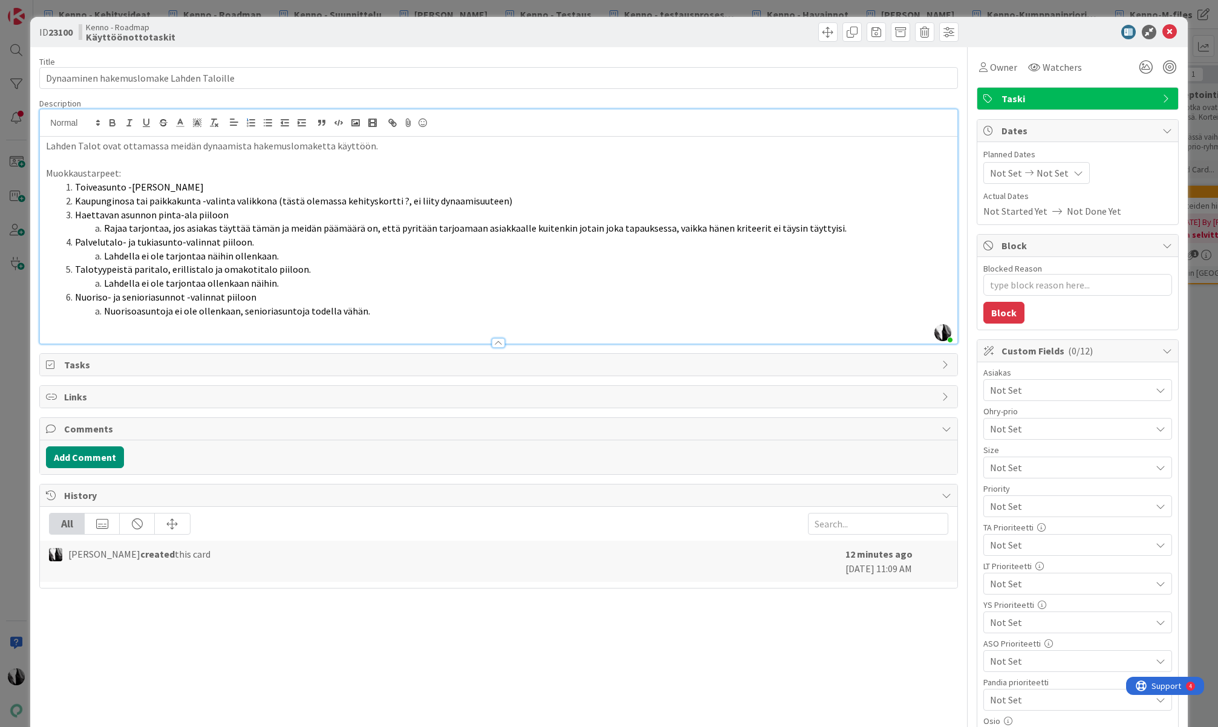
click at [373, 310] on ol "Toiveasunto -valikko piiloon Kaupunginosa tai paikkakunta -valinta valikkona (t…" at bounding box center [498, 248] width 905 height 137
click at [376, 310] on li "Nuorisoasuntoja ei ole ollenkaan, senioriasuntoja todella vähän." at bounding box center [505, 311] width 890 height 14
type textarea "x"
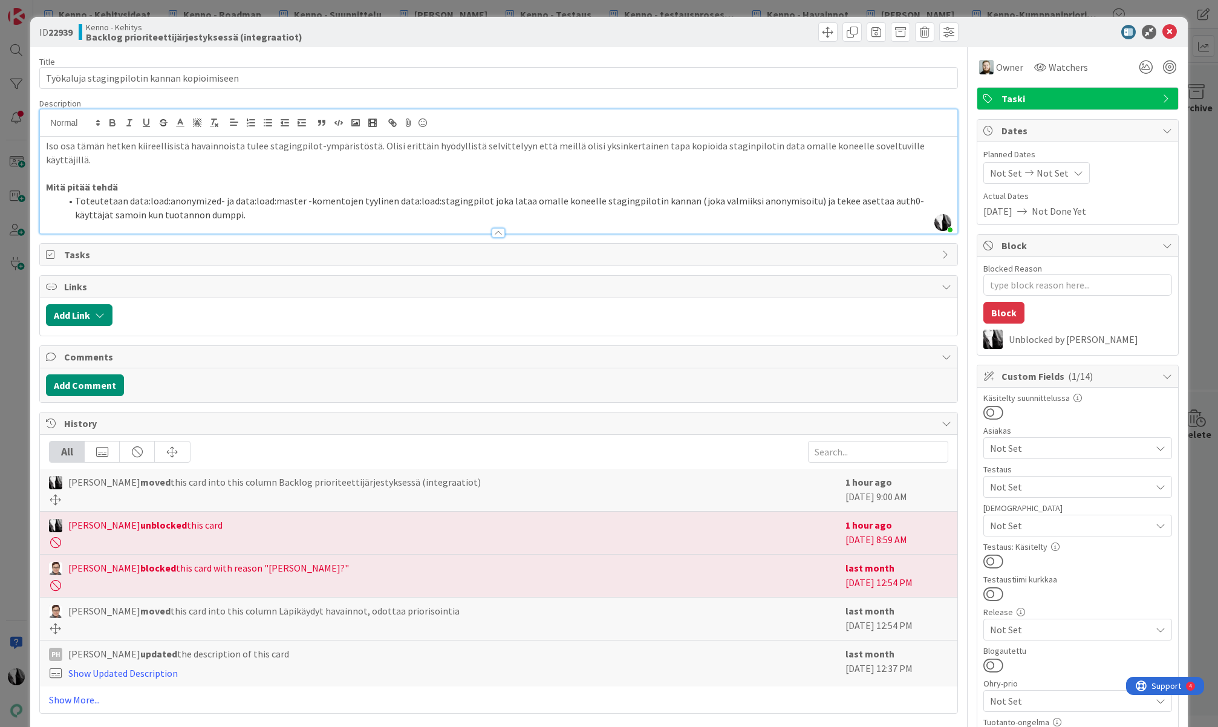
scroll to position [4, 0]
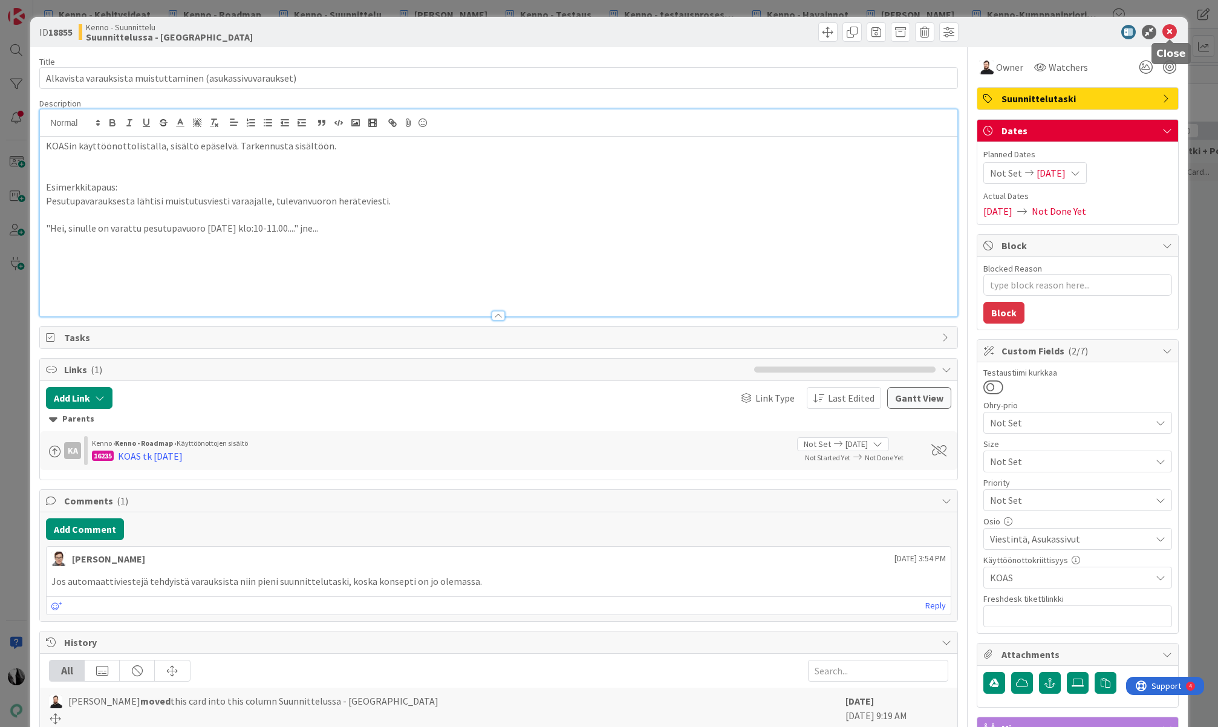
drag, startPoint x: 1170, startPoint y: 29, endPoint x: 1155, endPoint y: 2, distance: 30.6
click at [1170, 30] on icon at bounding box center [1170, 32] width 15 height 15
